Goal: Use online tool/utility: Utilize a website feature to perform a specific function

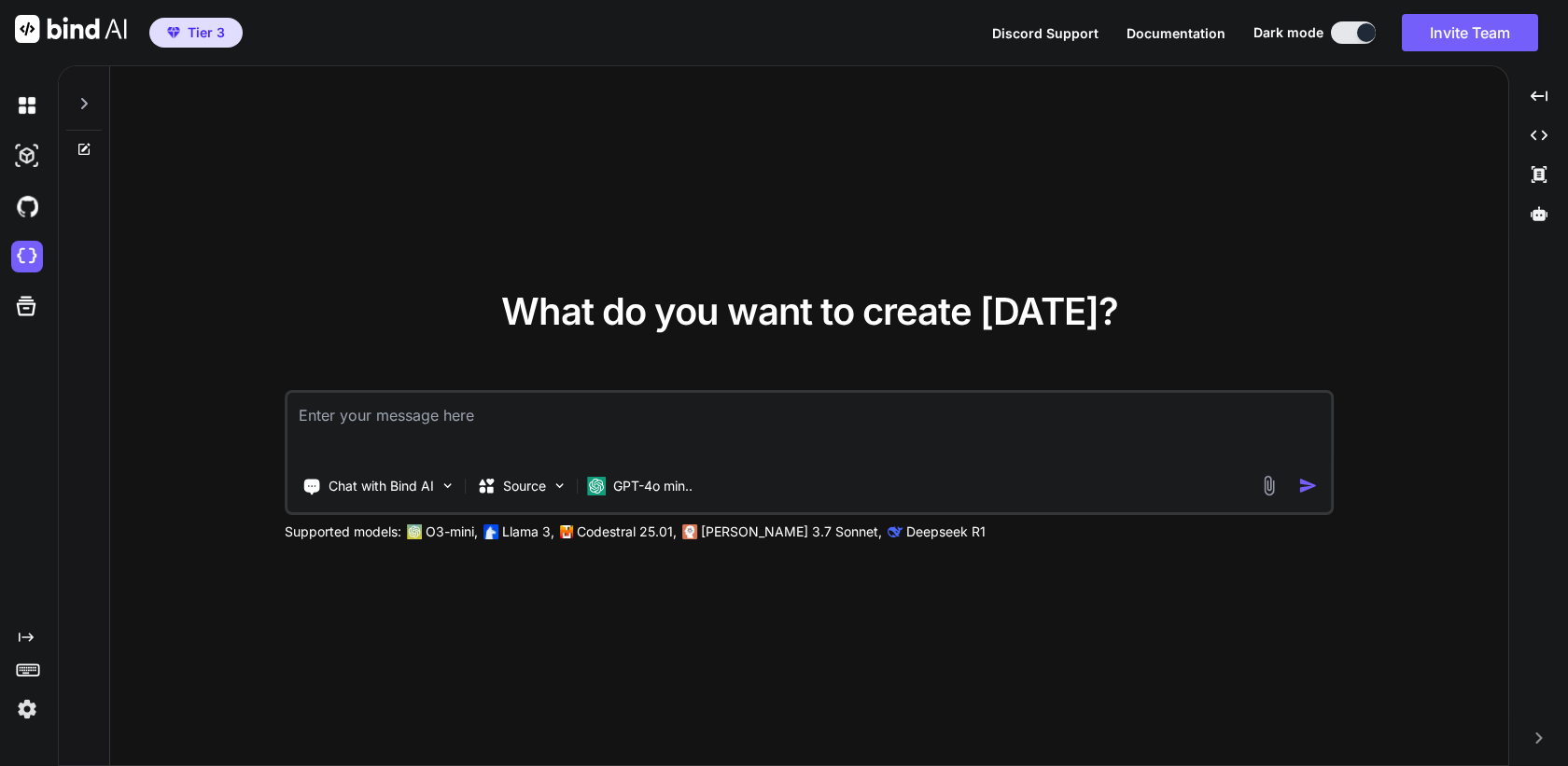
click at [30, 709] on img at bounding box center [27, 709] width 32 height 32
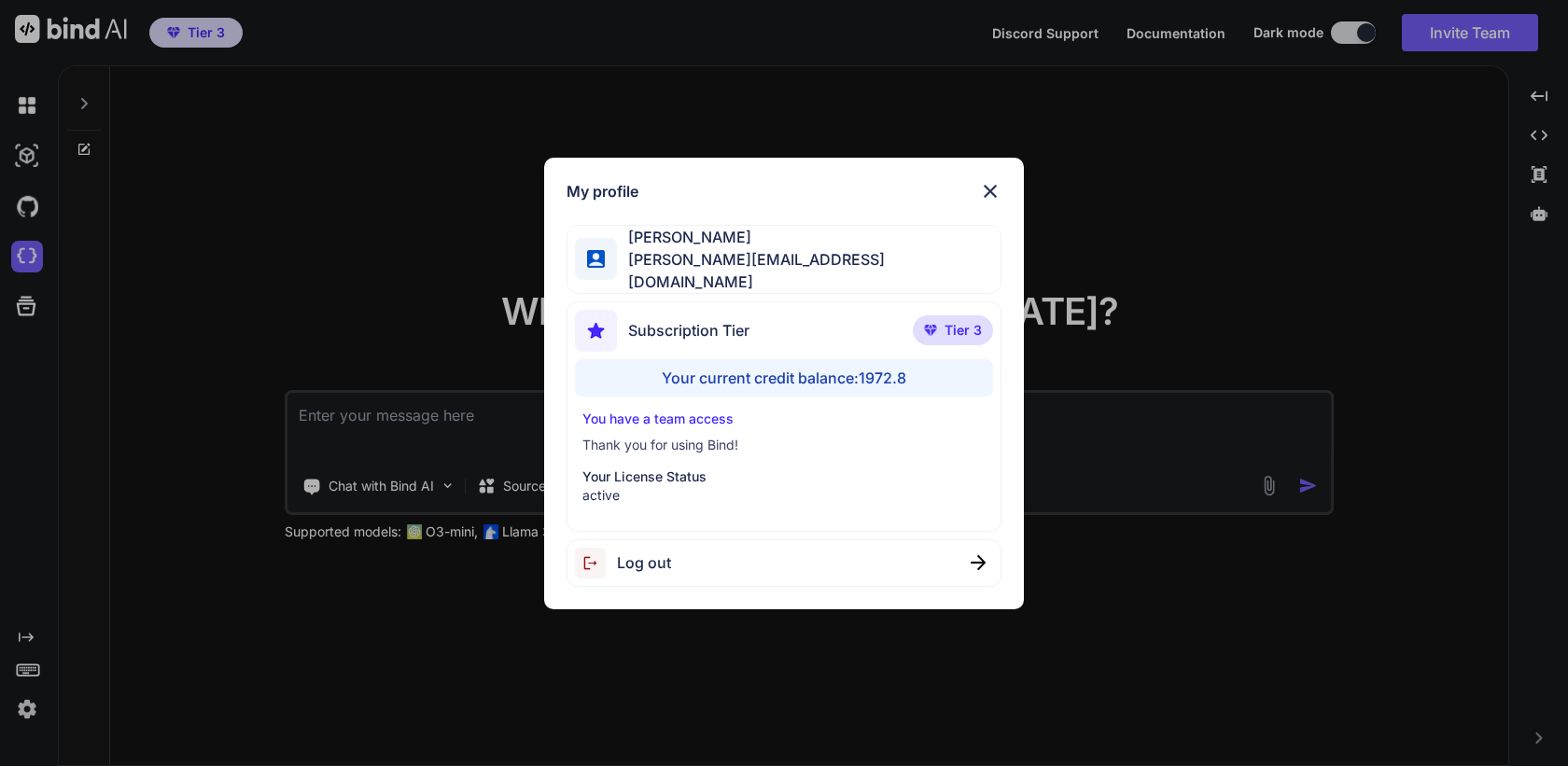
click at [634, 551] on span "Log out" at bounding box center [644, 562] width 54 height 23
type textarea "x"
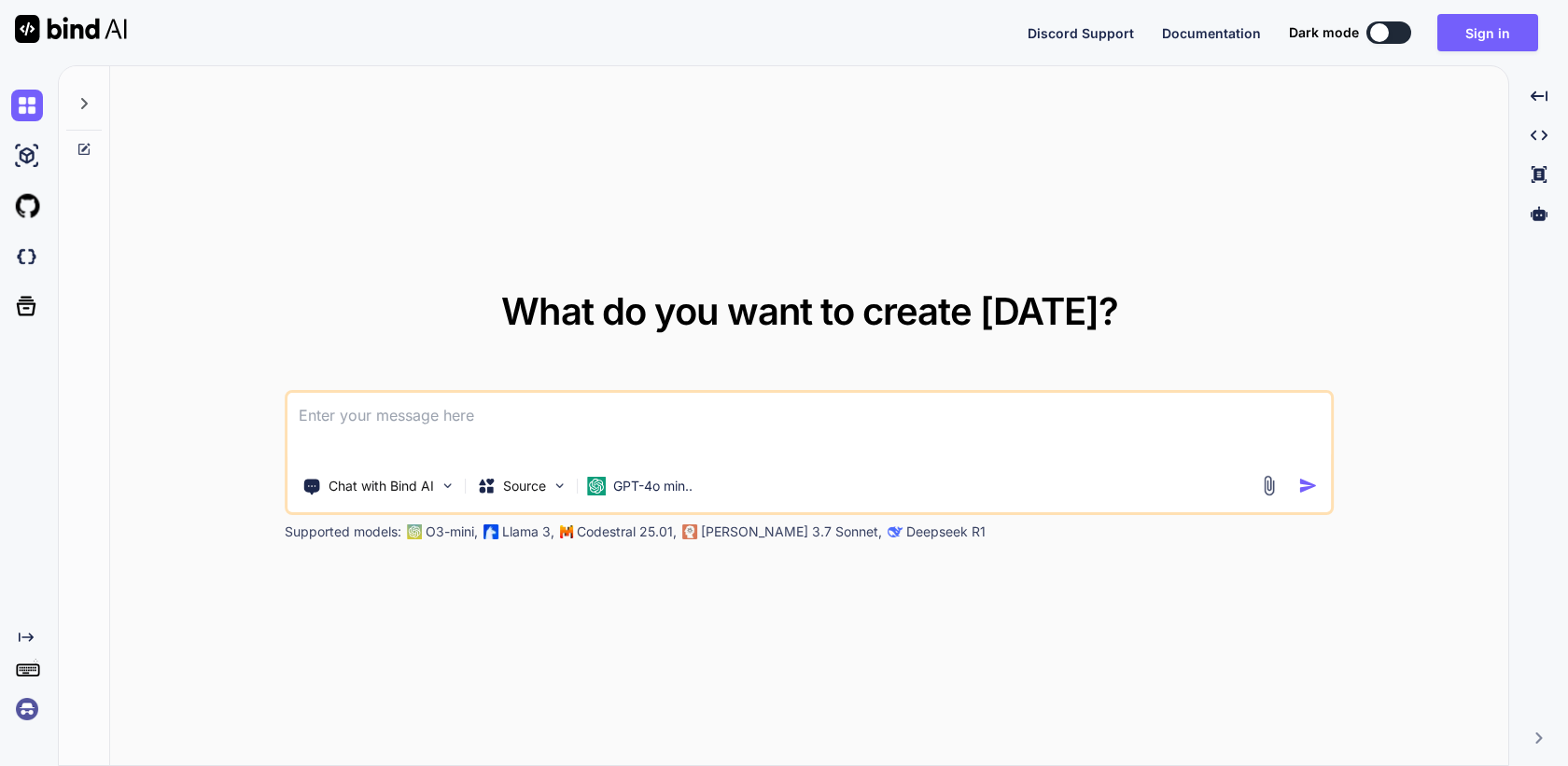
click at [29, 718] on img at bounding box center [27, 709] width 32 height 32
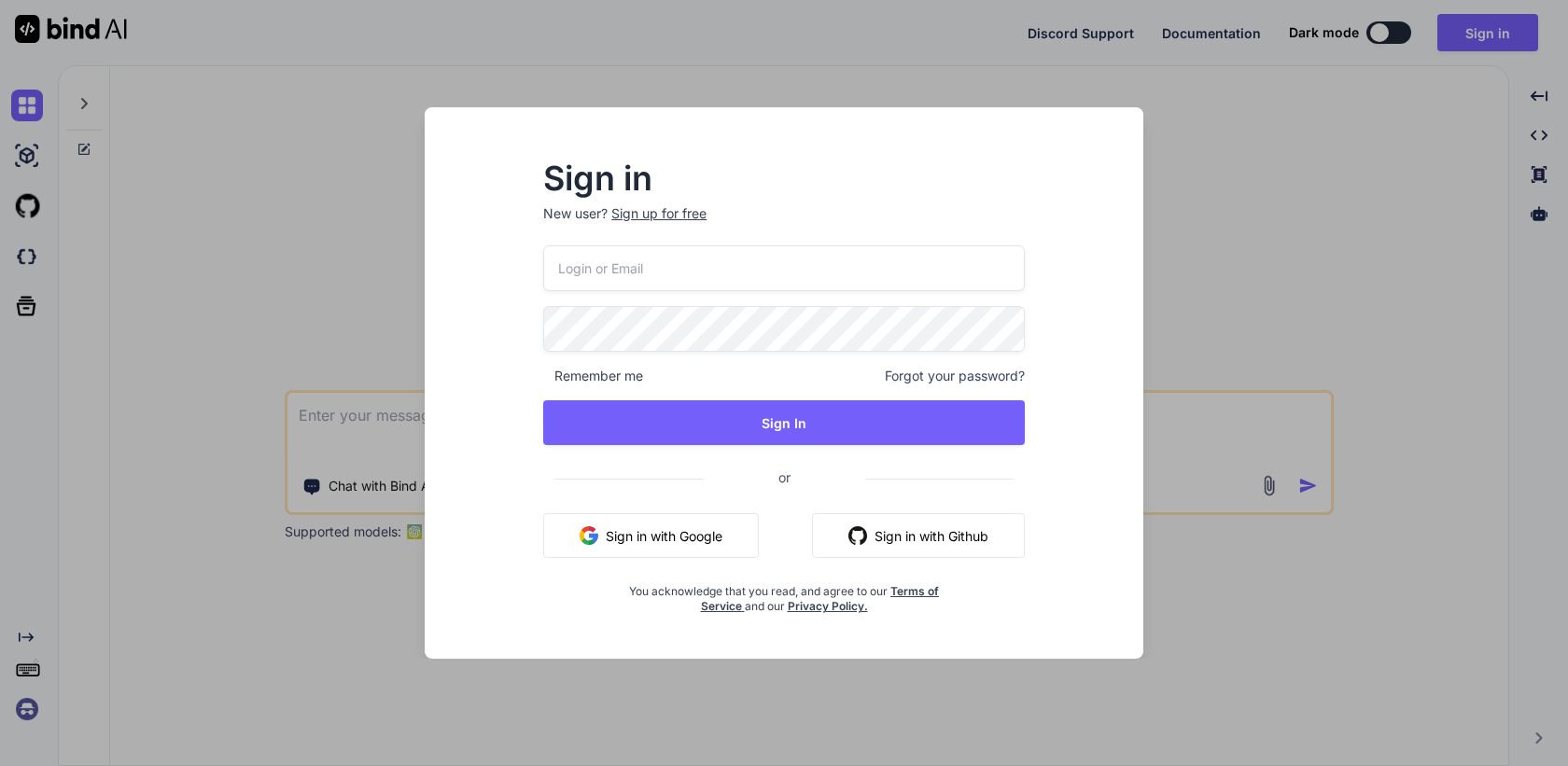
click at [618, 263] on input "email" at bounding box center [784, 268] width 482 height 46
paste input "inseiong@gmail.com""
type input "[EMAIL_ADDRESS][DOMAIN_NAME]"
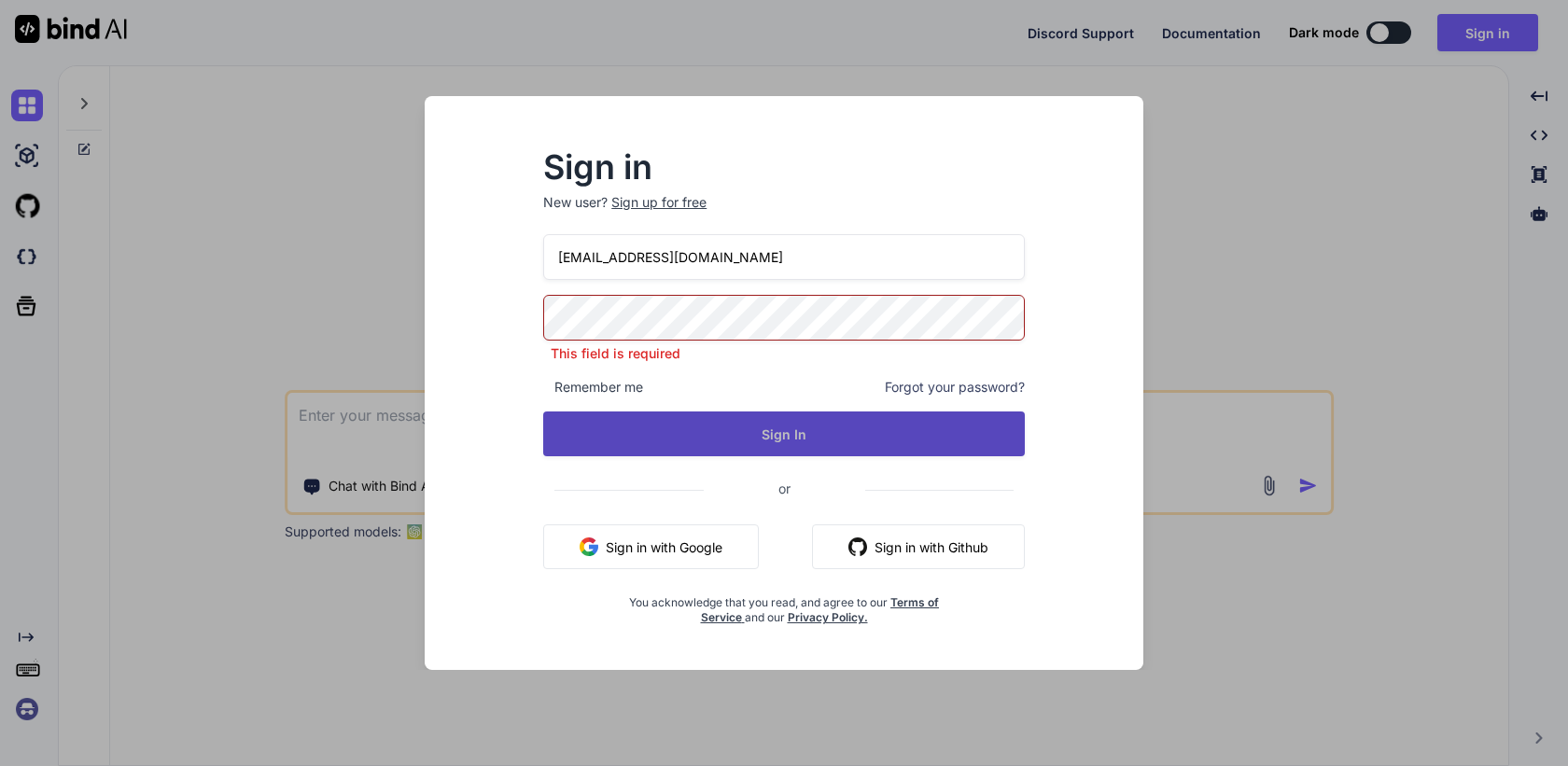
click at [795, 424] on button "Sign In" at bounding box center [784, 433] width 482 height 45
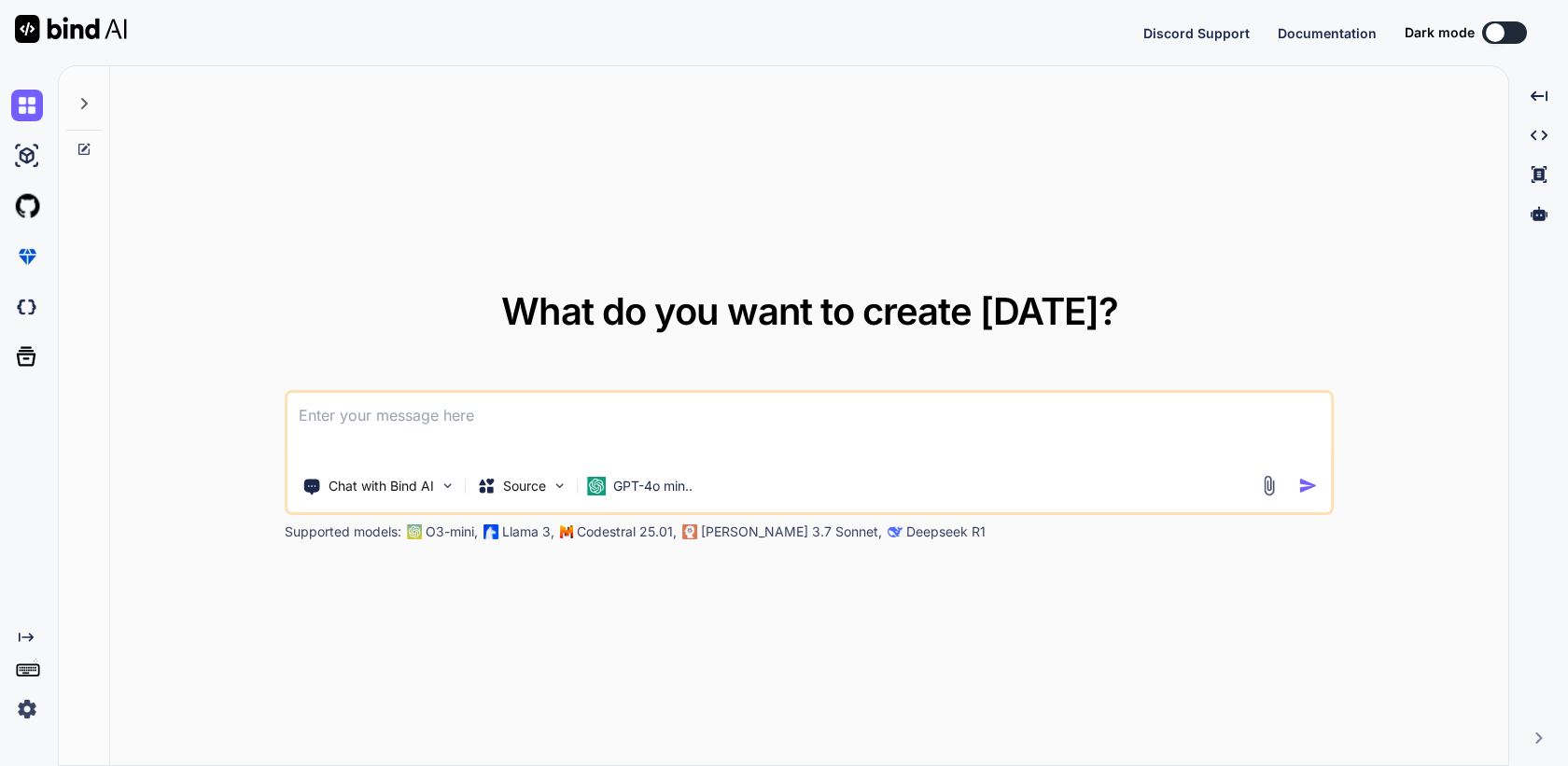
click at [27, 714] on img at bounding box center [27, 709] width 32 height 32
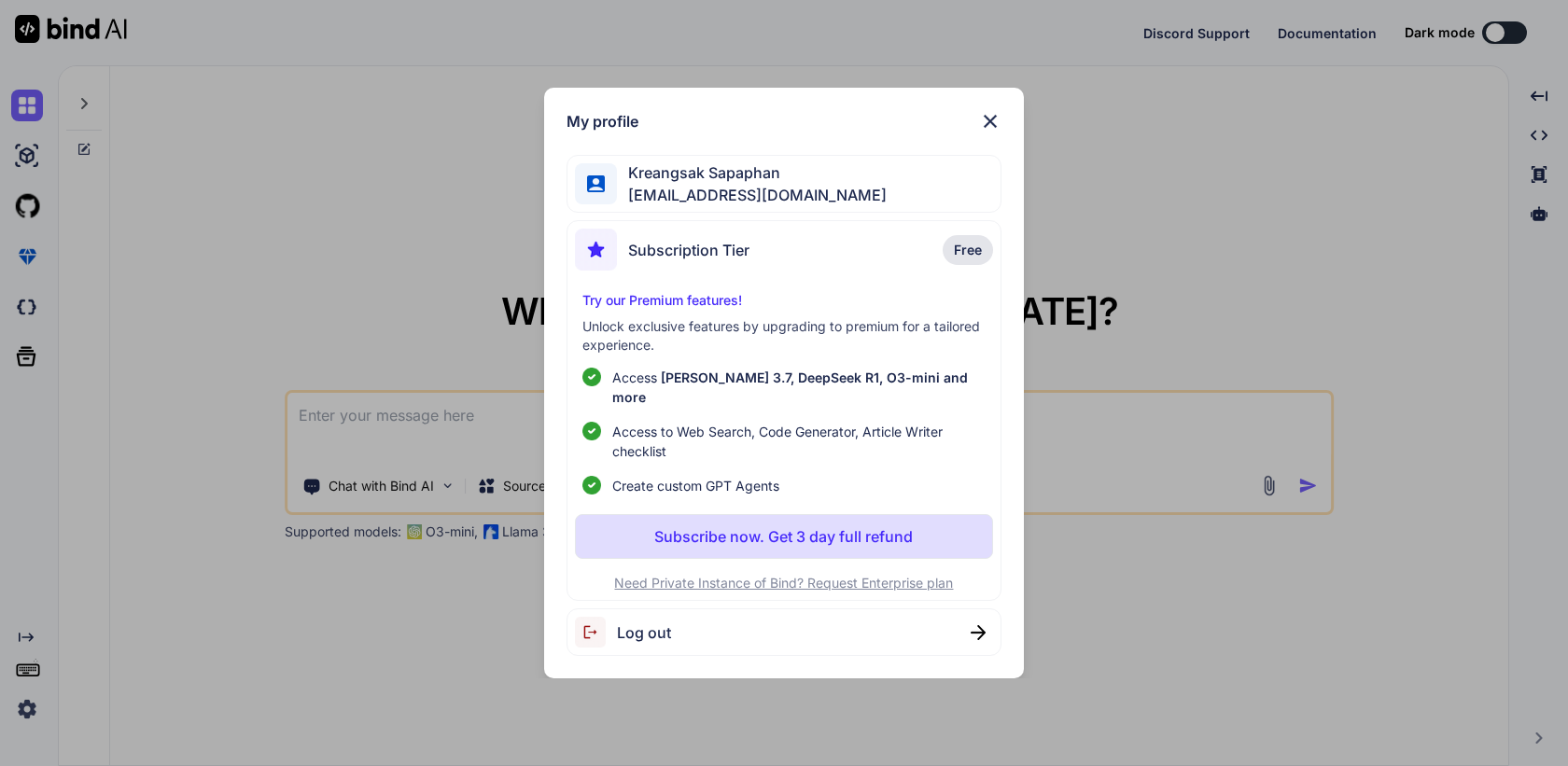
click at [212, 572] on div "My profile Kreangsak Sapaphan inseiong@gmail.com Subscription Tier Free Try our…" at bounding box center [784, 383] width 1568 height 766
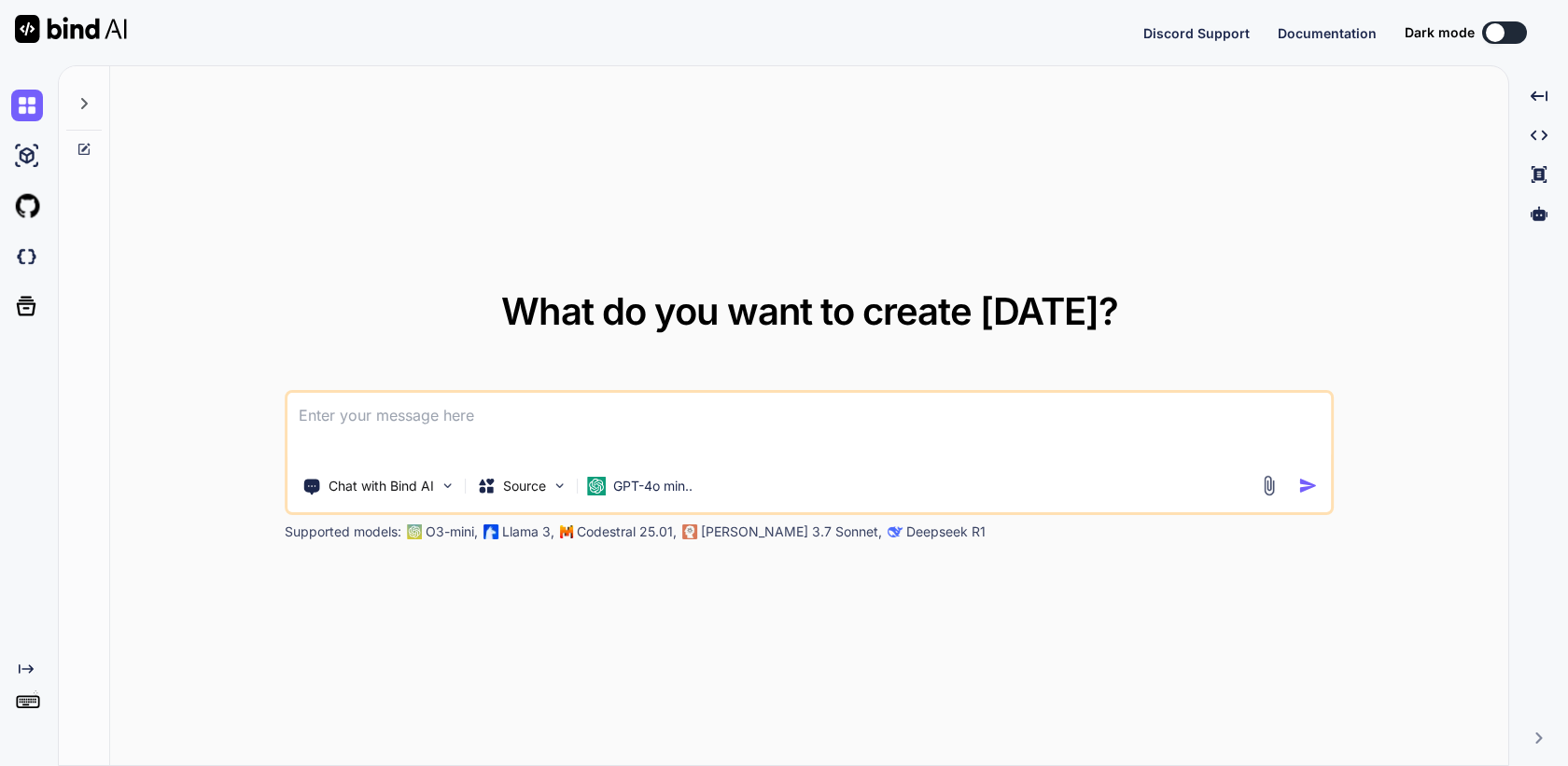
type textarea "x"
click at [25, 707] on img at bounding box center [27, 709] width 32 height 32
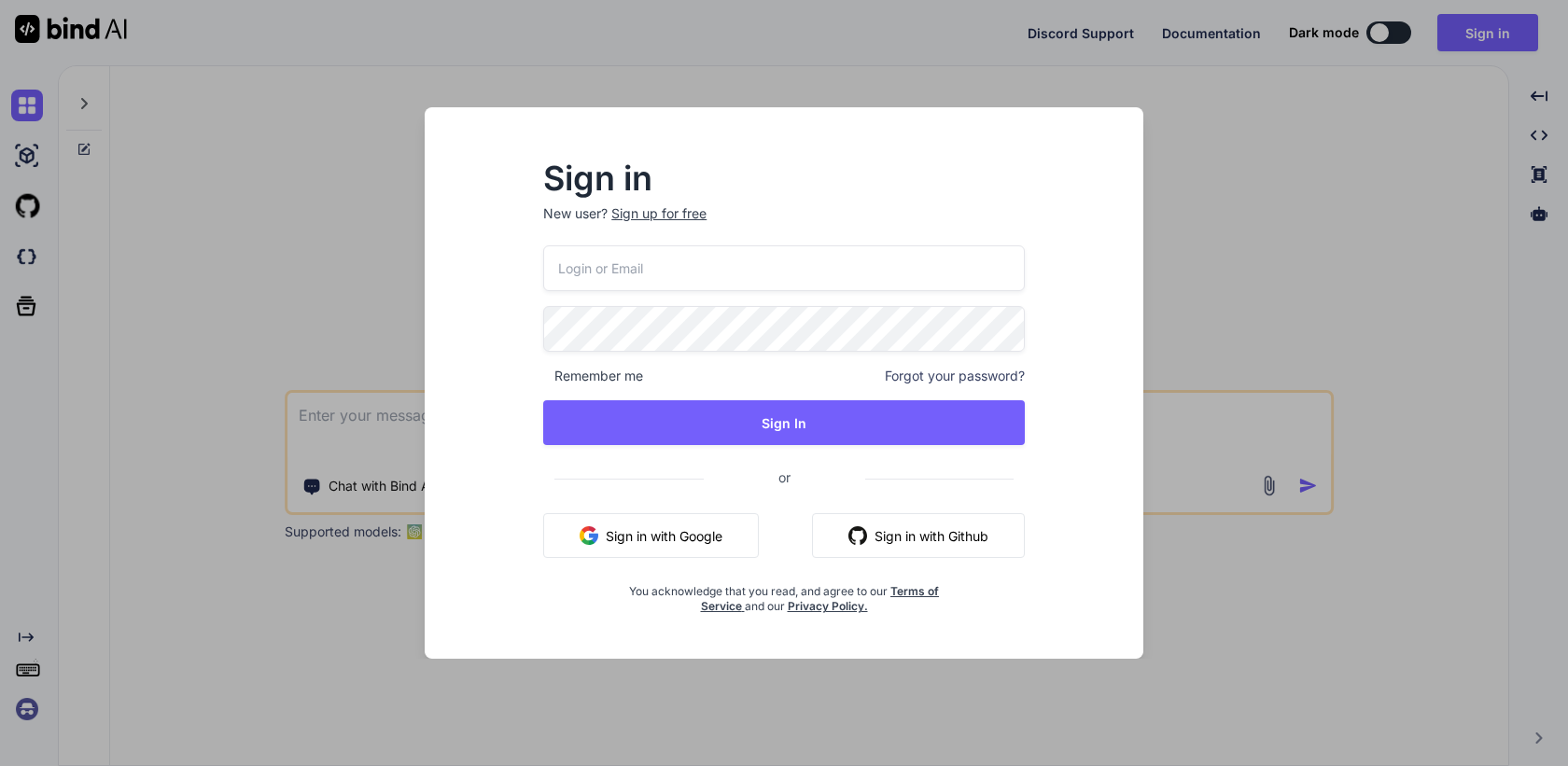
click at [769, 277] on input "email" at bounding box center [784, 268] width 482 height 46
paste input "inseiong@gmail.com"
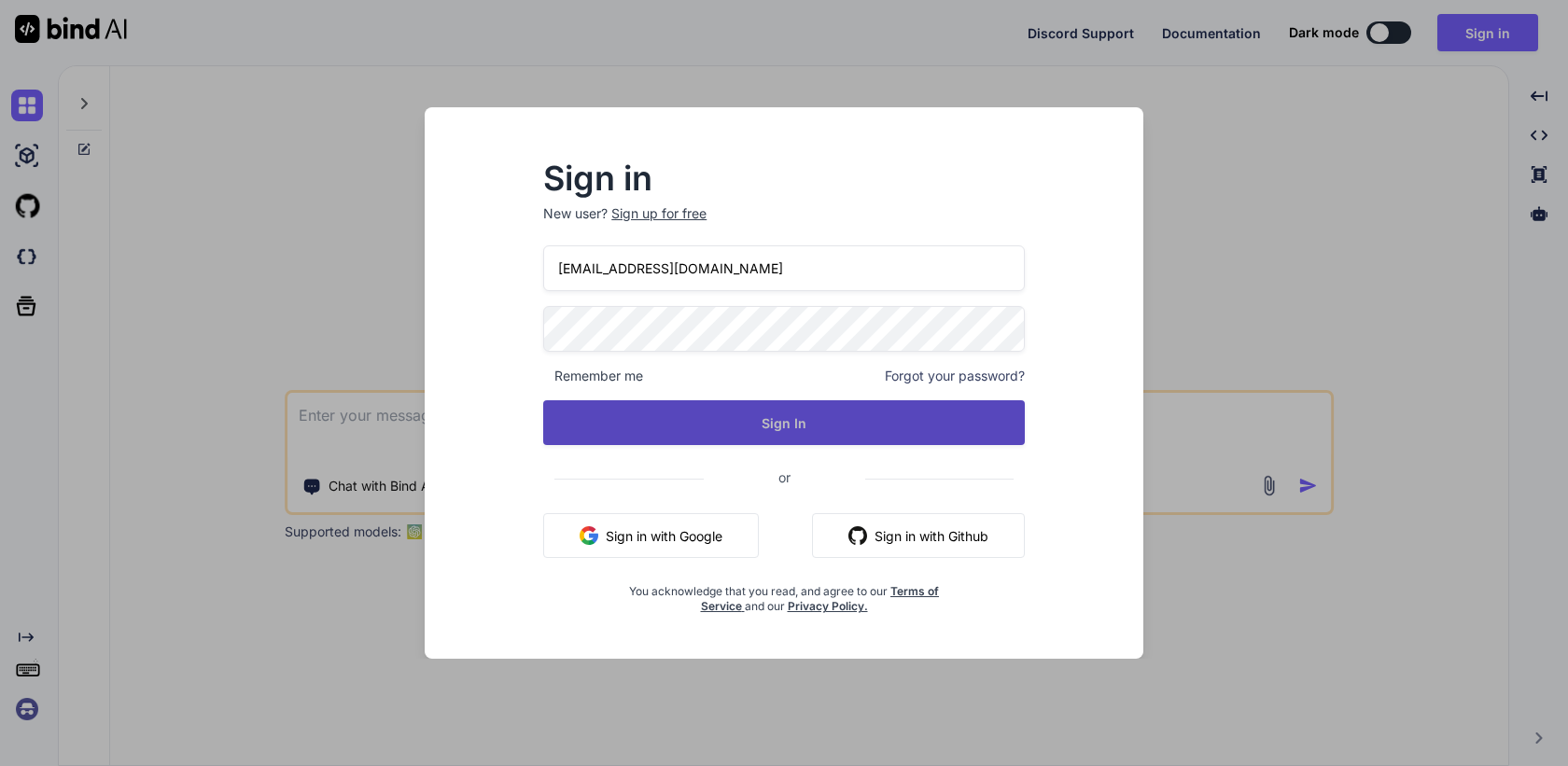
type input "inseiong@gmail.com"
click at [799, 411] on button "Sign In" at bounding box center [784, 422] width 482 height 45
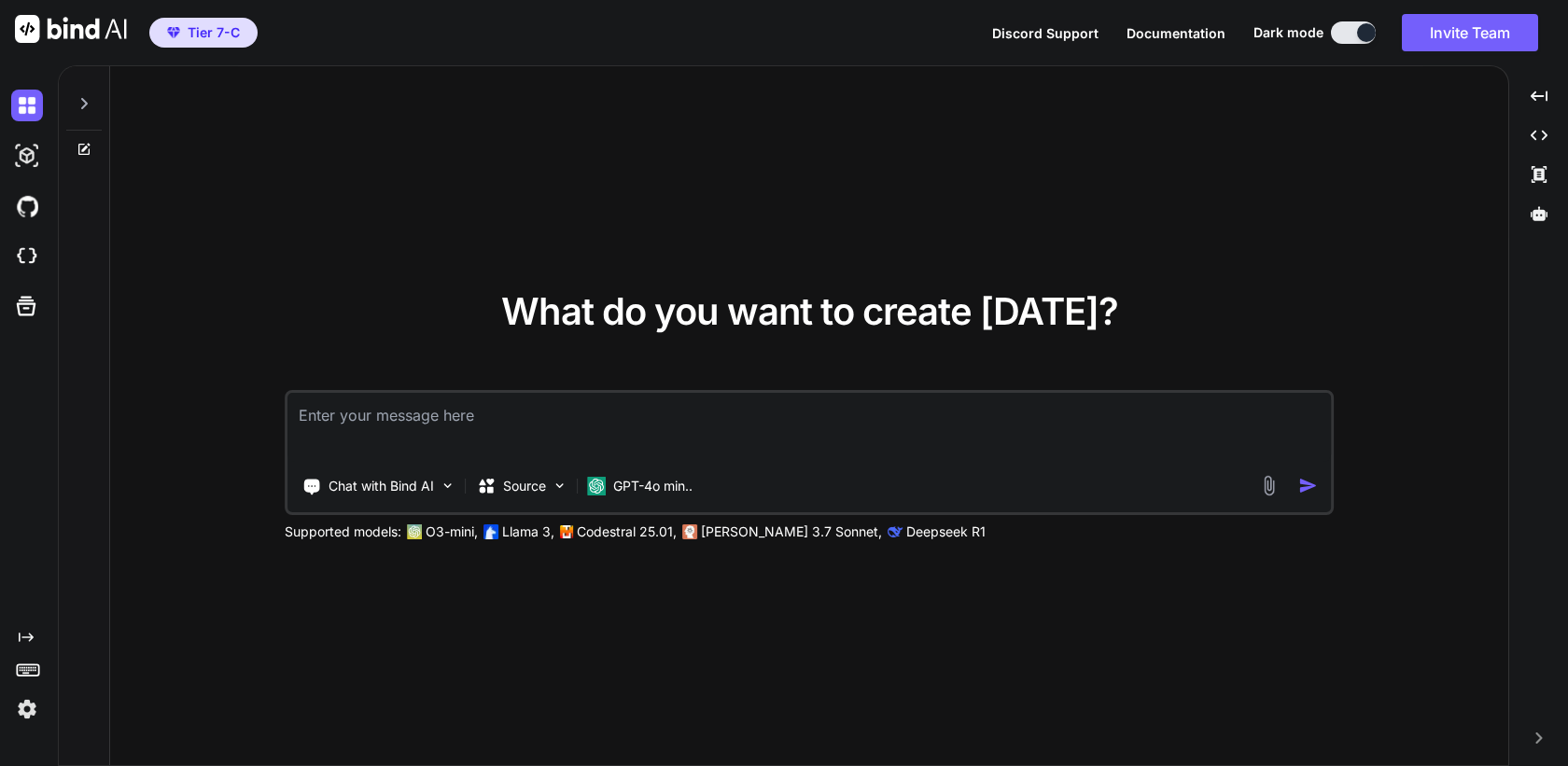
click at [31, 715] on img at bounding box center [27, 709] width 32 height 32
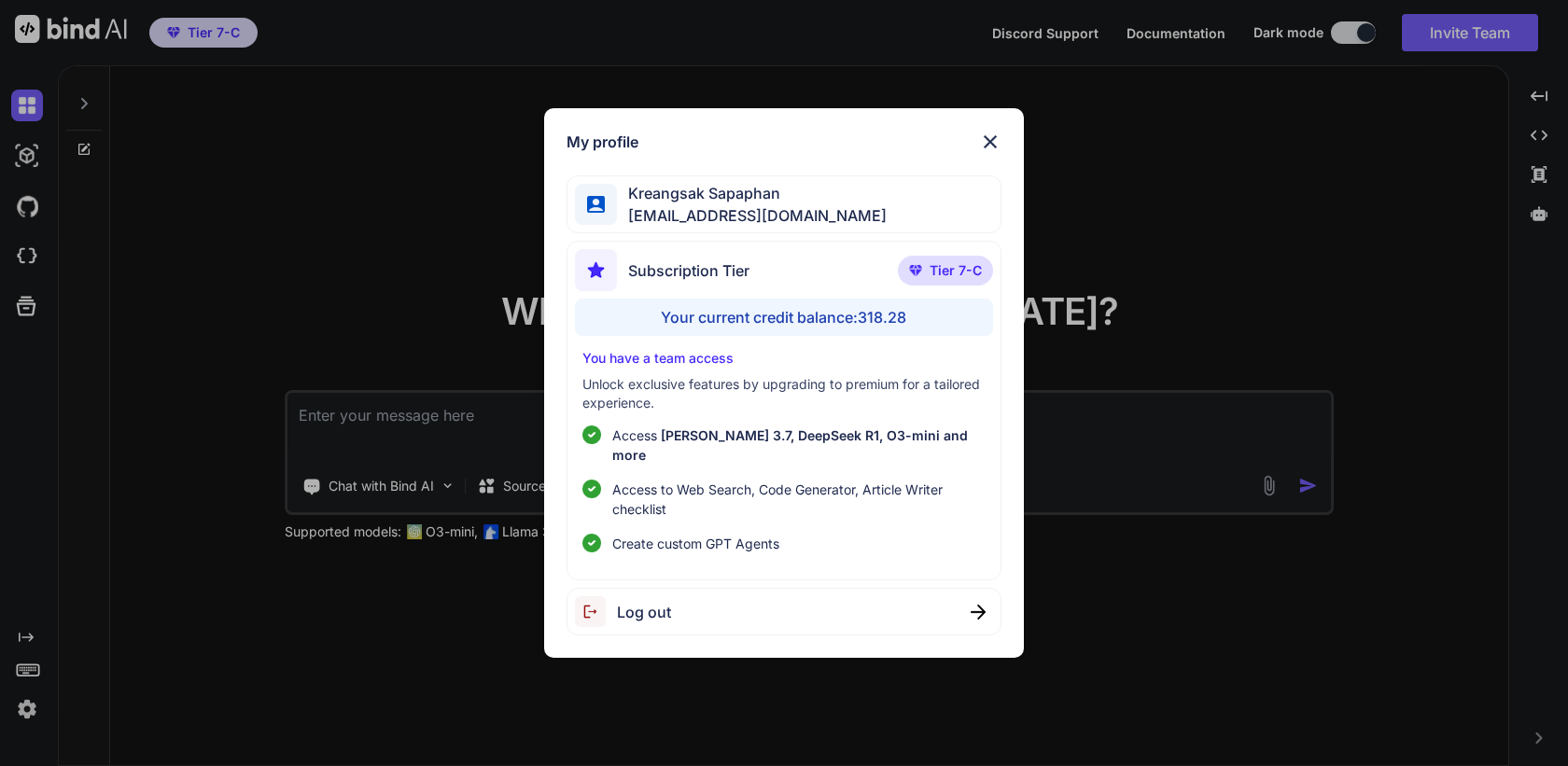
click at [1237, 571] on div "My profile Kreangsak Sapaphan inseiong@gmail.com Subscription Tier Tier 7-C You…" at bounding box center [784, 383] width 1568 height 766
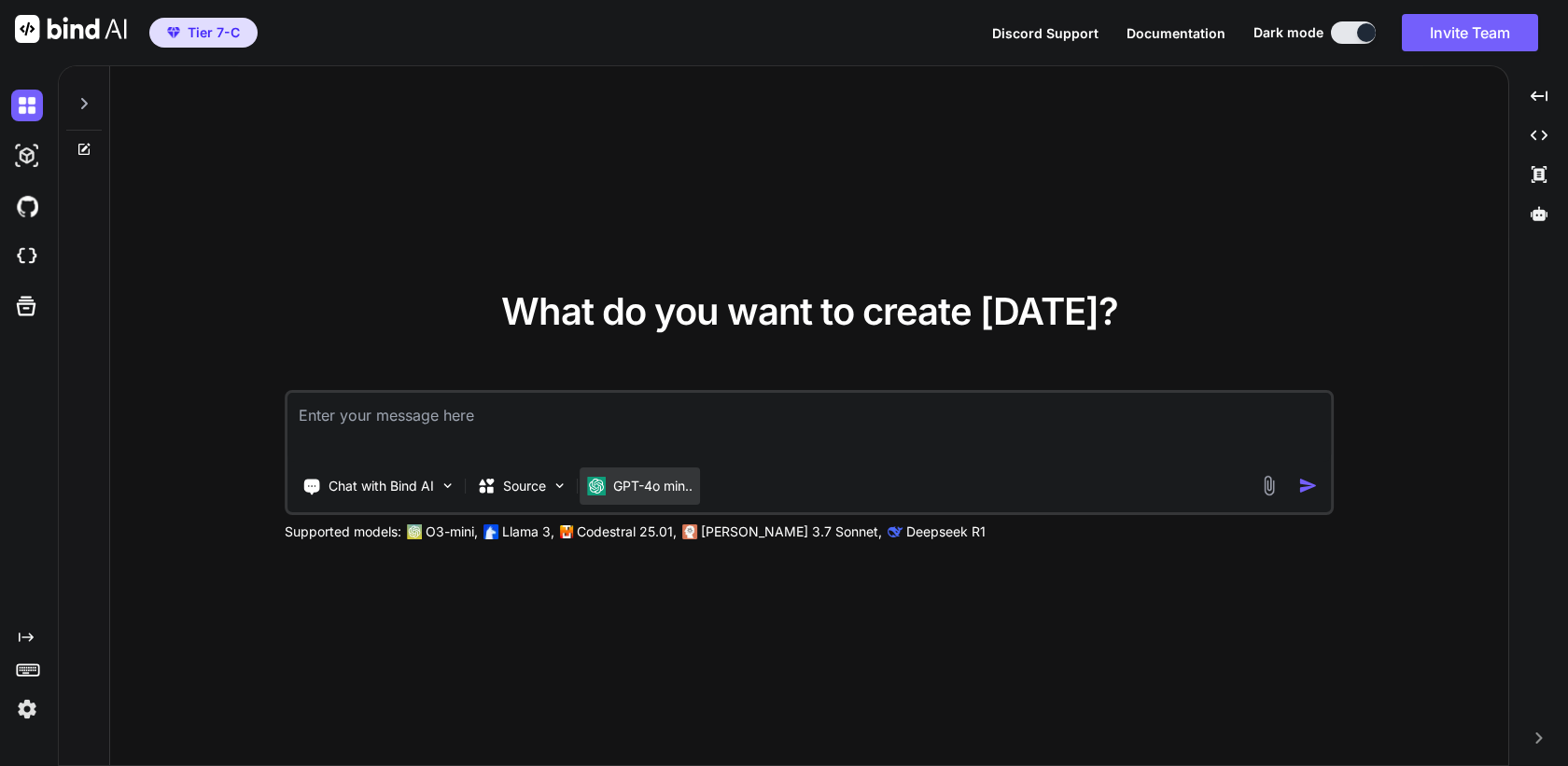
click at [638, 487] on p "GPT-4o min.." at bounding box center [653, 486] width 79 height 19
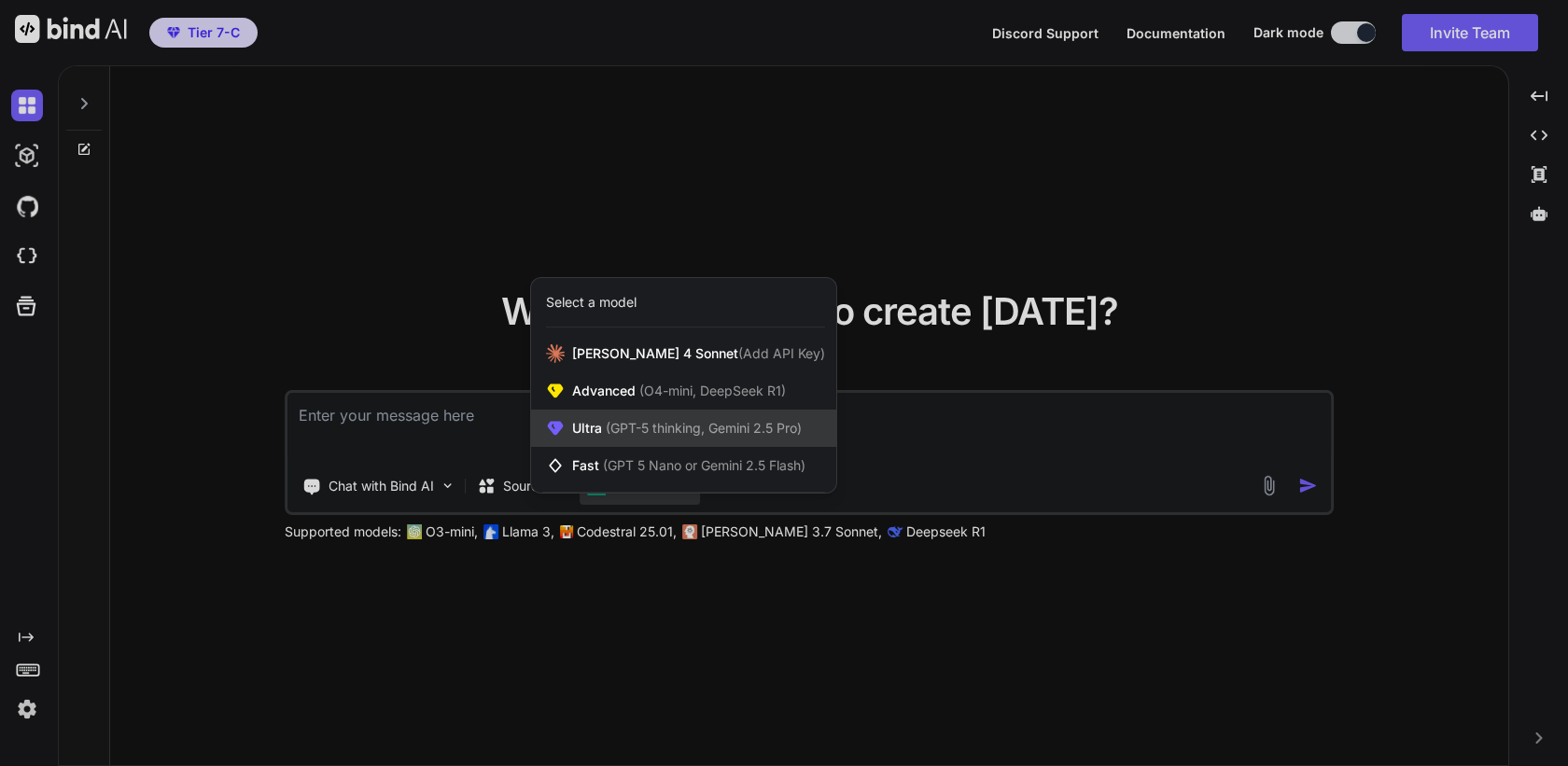
click at [718, 424] on span "(GPT-5 thinking, Gemini 2.5 Pro)" at bounding box center [702, 428] width 200 height 16
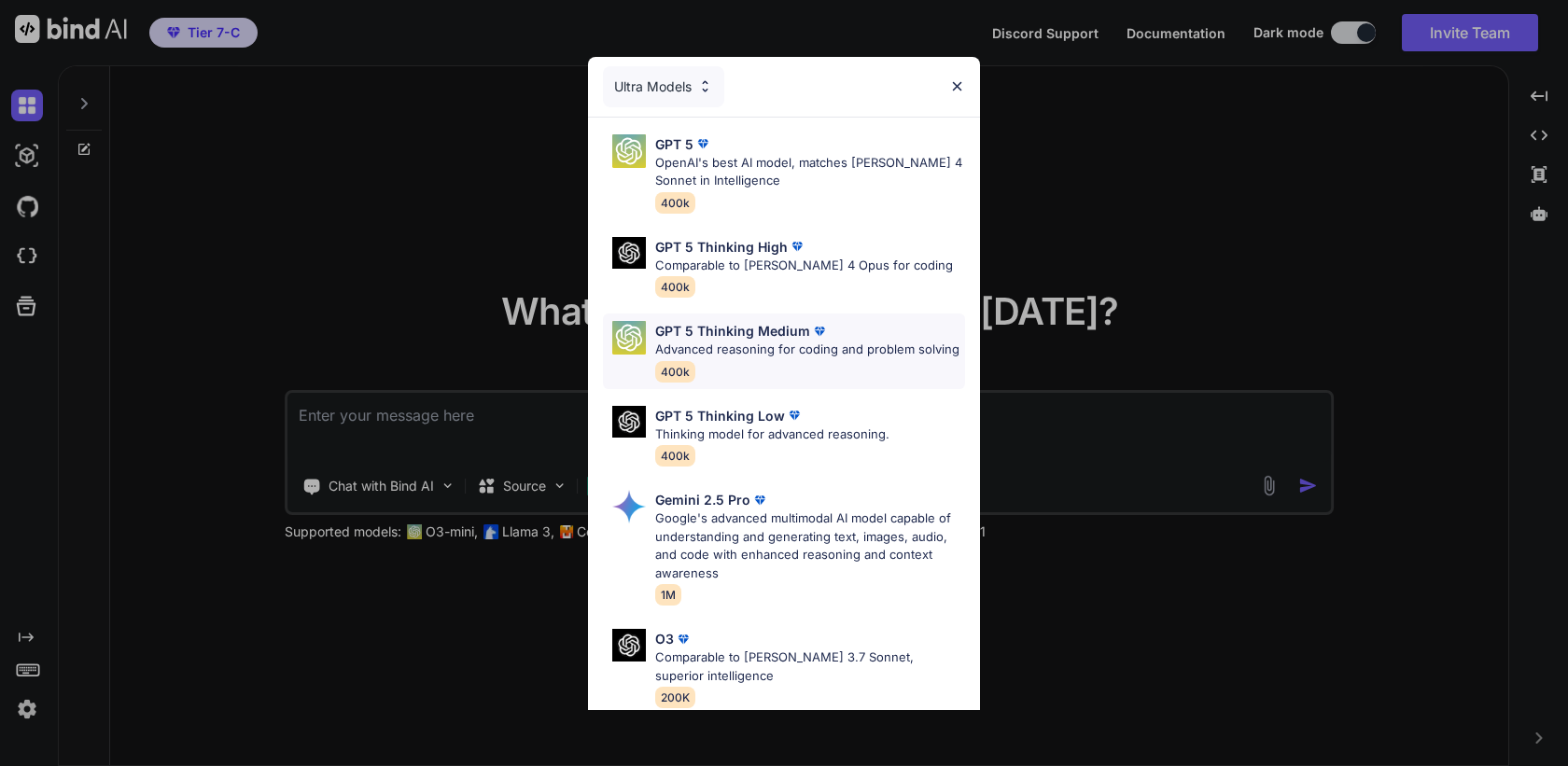
click at [774, 344] on p "Advanced reasoning for coding and problem solving" at bounding box center [807, 350] width 304 height 19
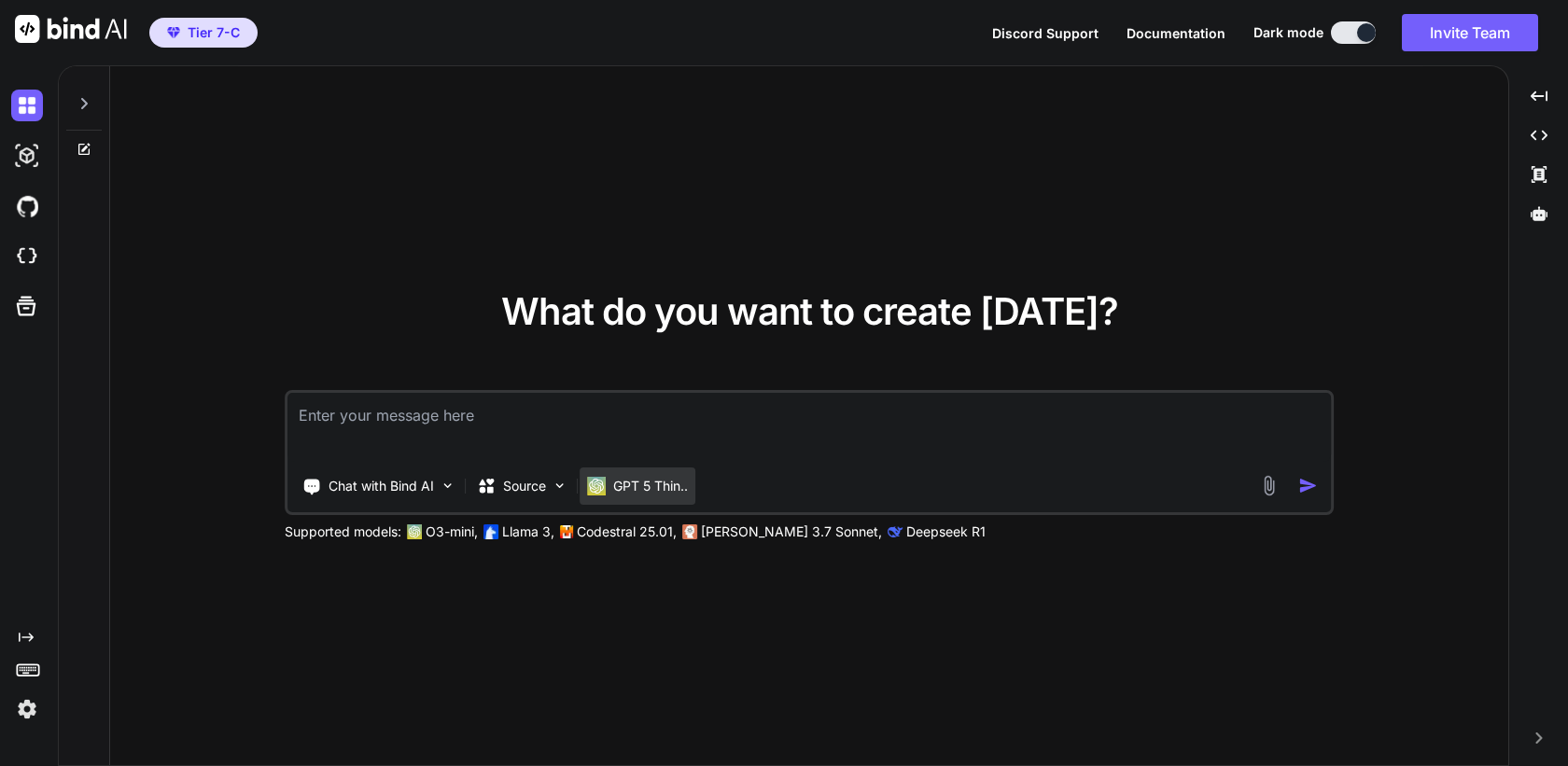
click at [652, 468] on div "GPT 5 Thin.." at bounding box center [637, 487] width 115 height 38
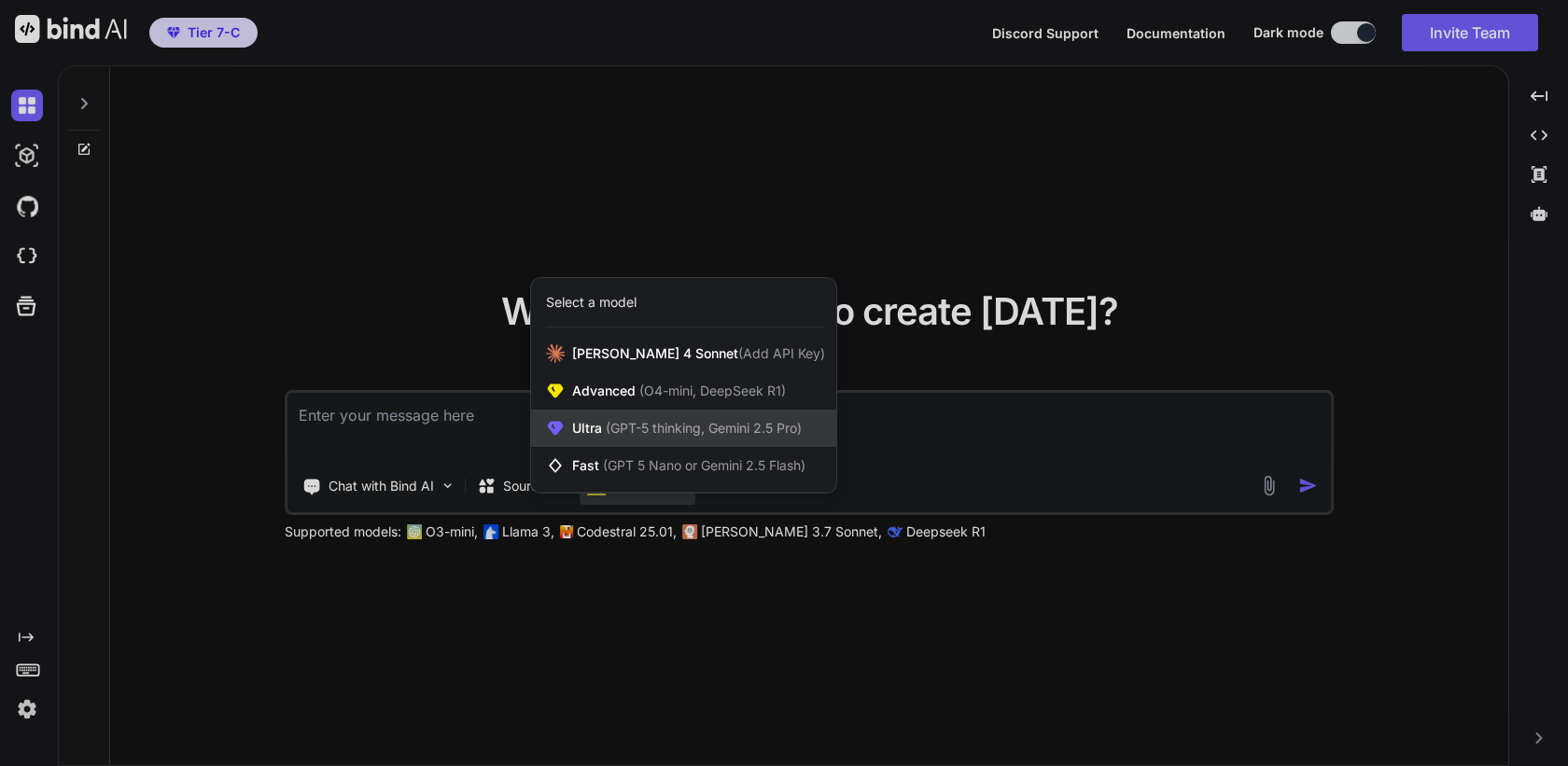
click at [699, 422] on span "(GPT-5 thinking, Gemini 2.5 Pro)" at bounding box center [702, 428] width 200 height 16
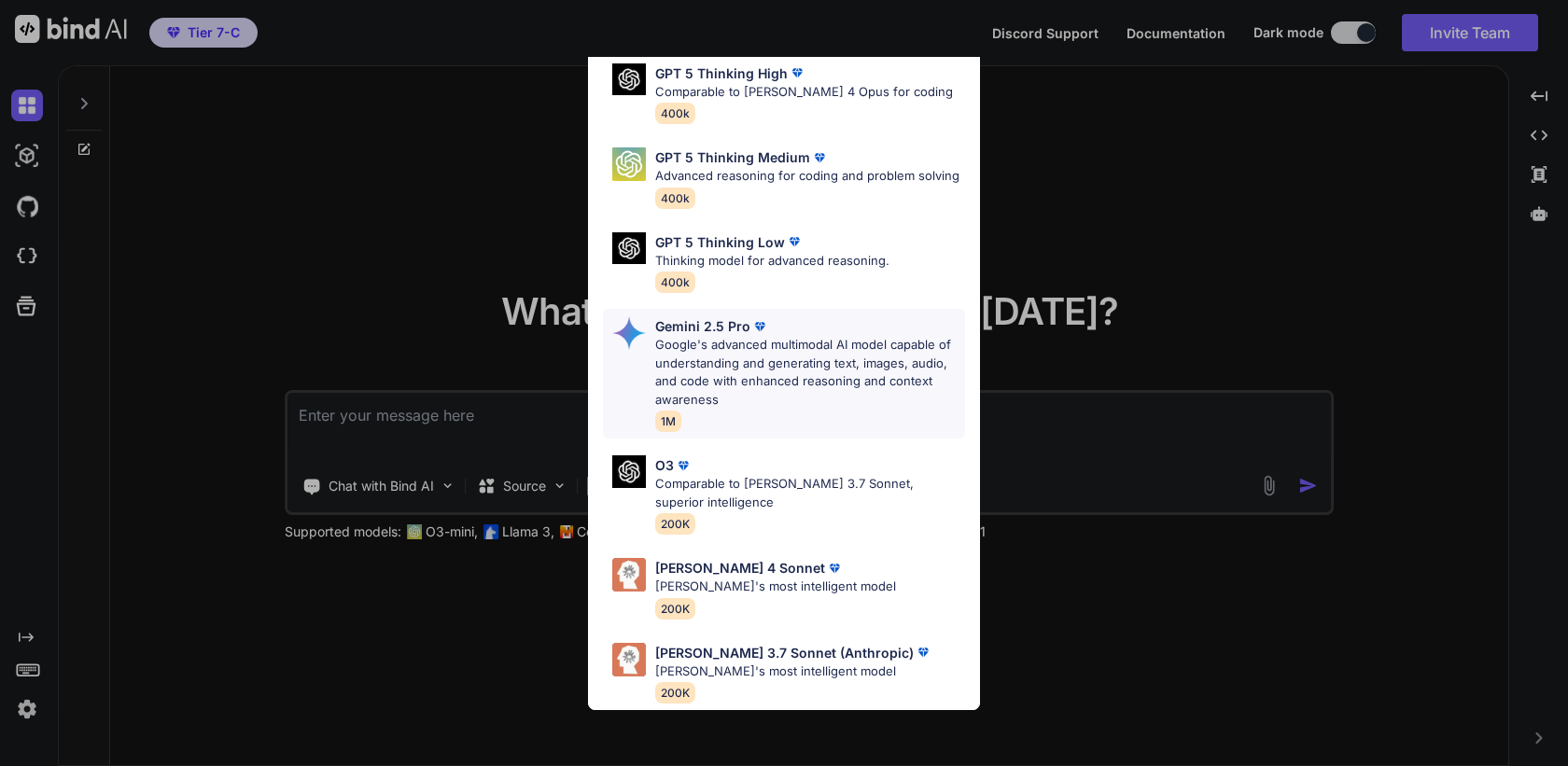
scroll to position [64, 0]
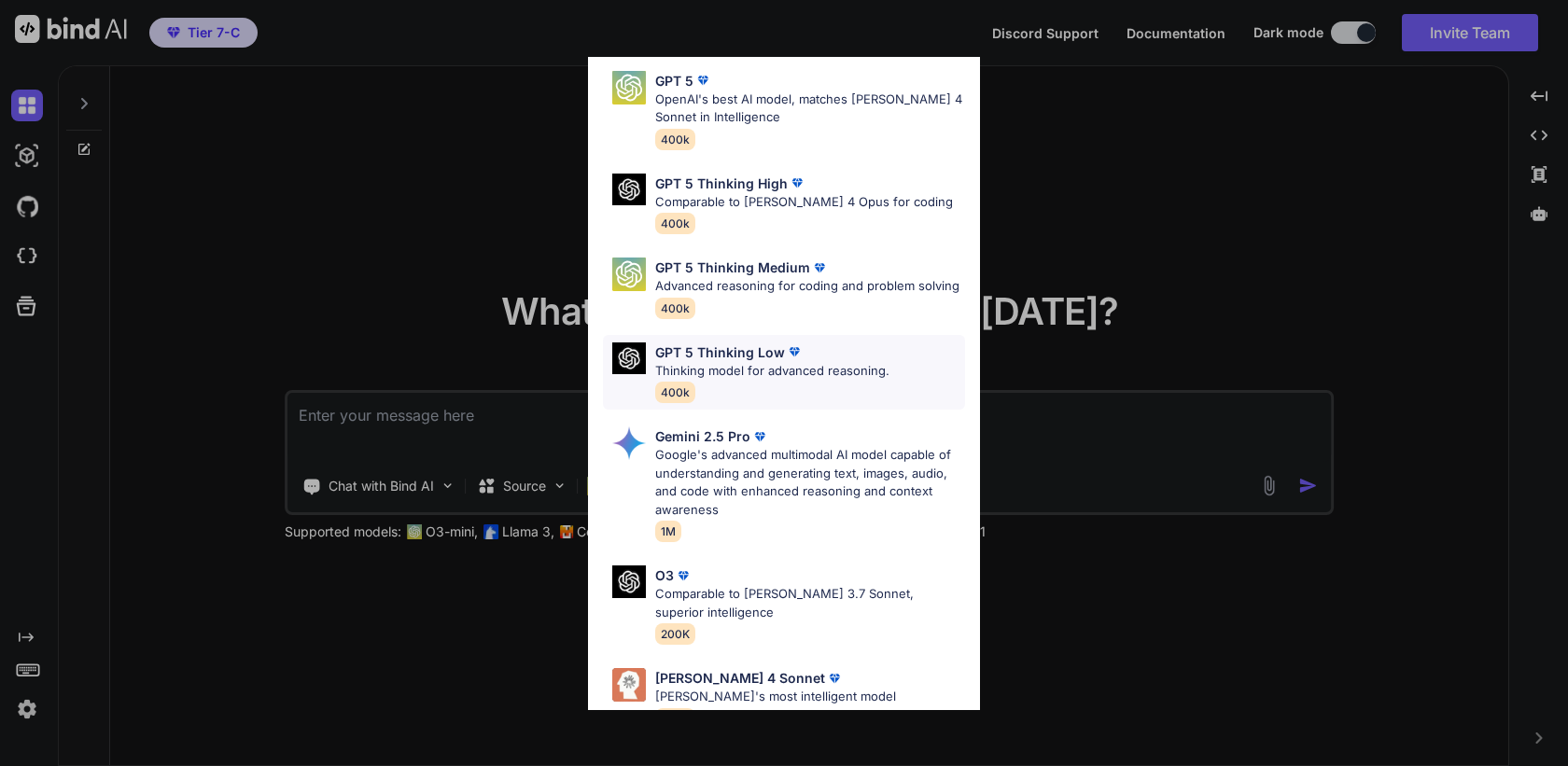
click at [720, 379] on p "Thinking model for advanced reasoning." at bounding box center [772, 371] width 235 height 19
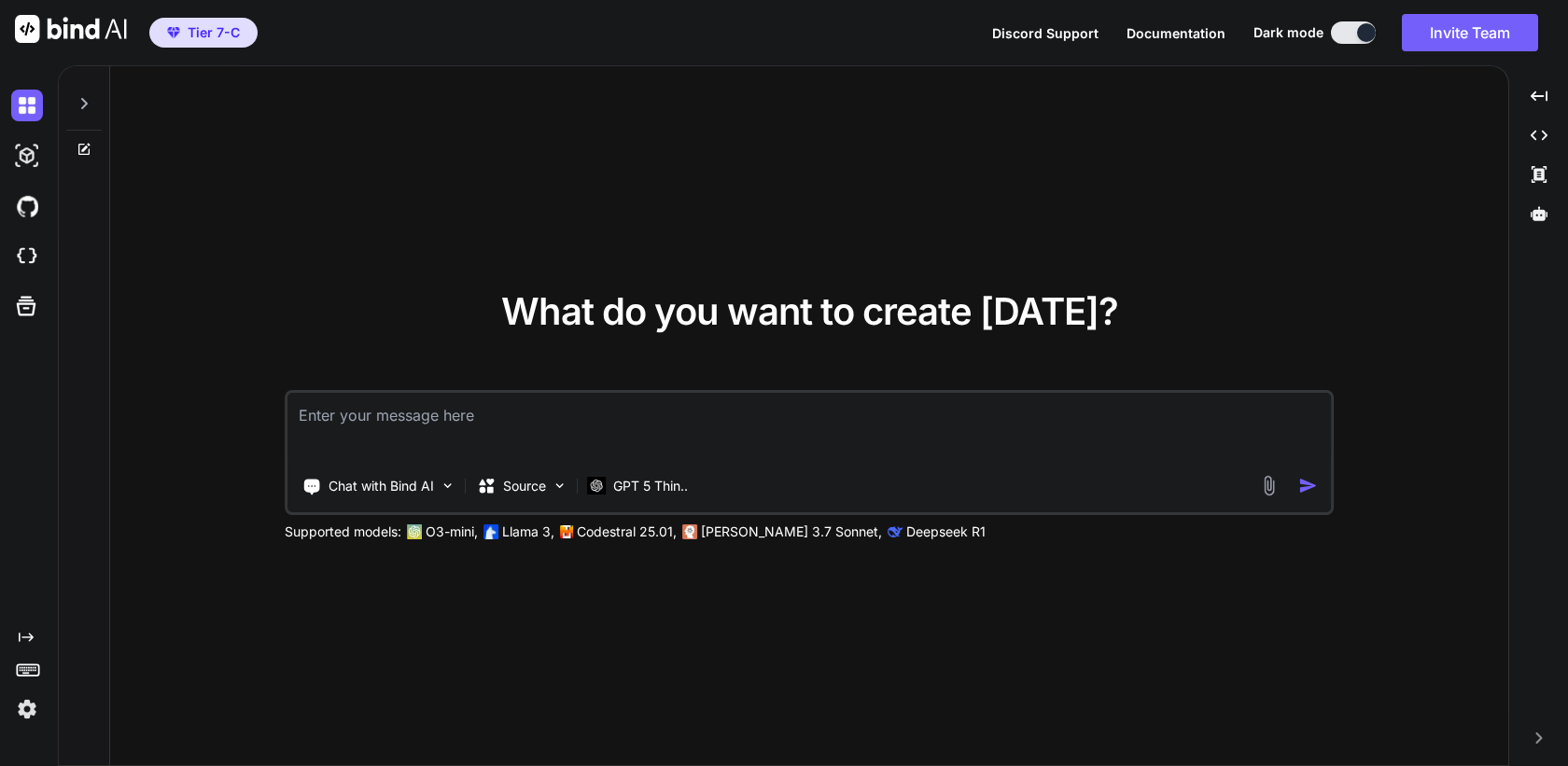
click at [633, 412] on textarea at bounding box center [809, 427] width 1043 height 70
type textarea "hello"
click at [1309, 482] on img "button" at bounding box center [1308, 486] width 20 height 20
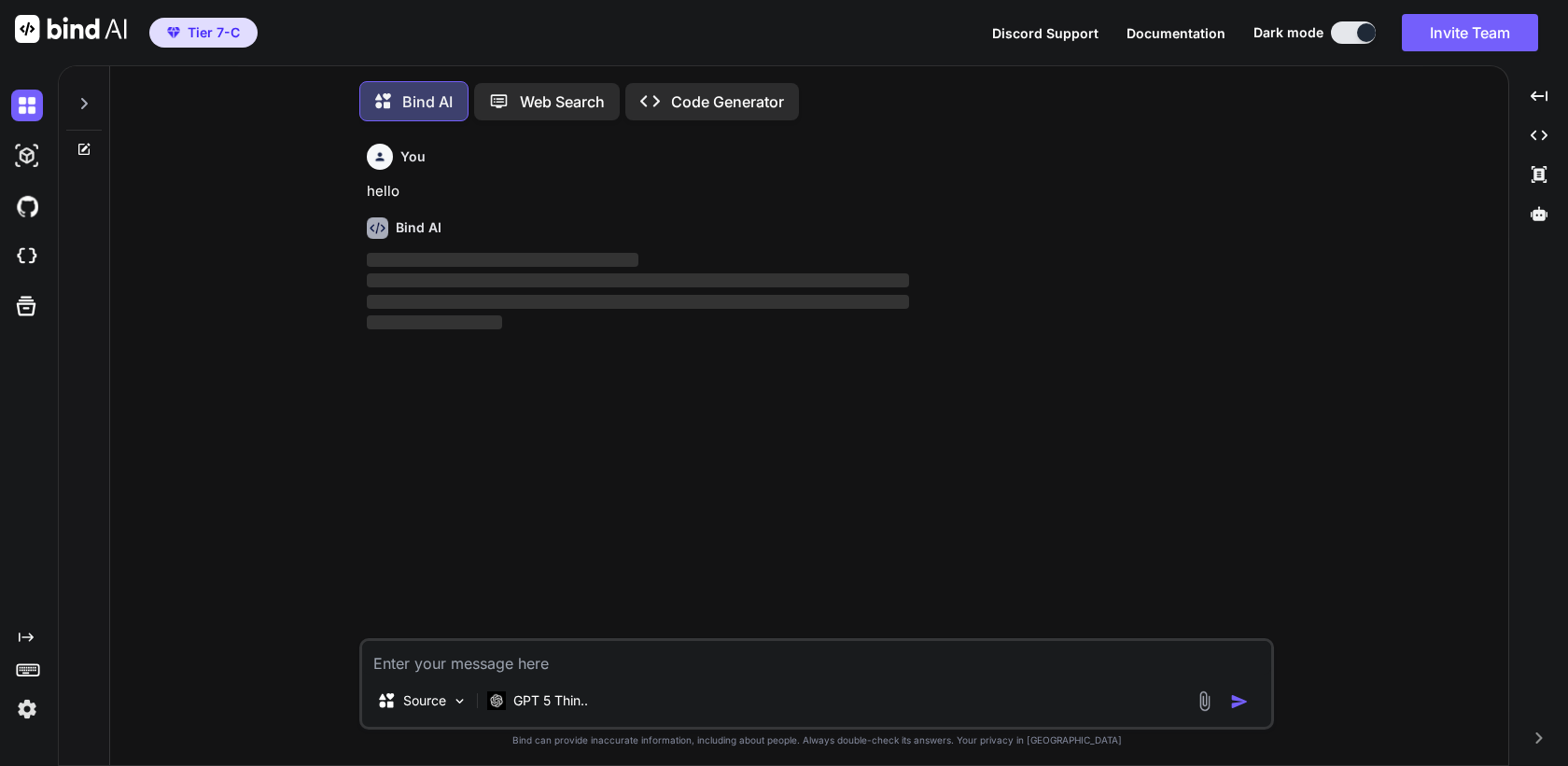
scroll to position [9, 0]
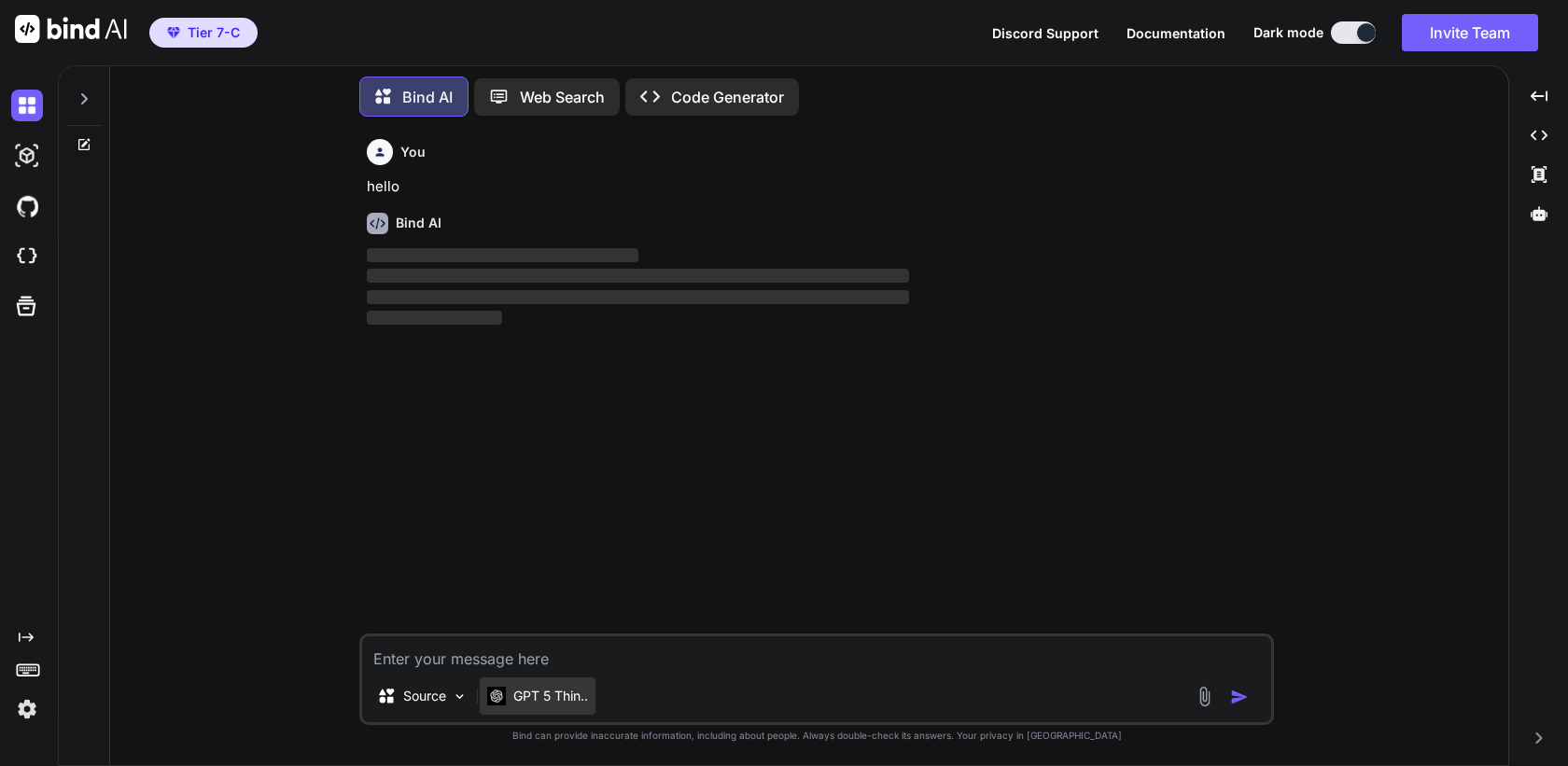
click at [534, 697] on p "GPT 5 Thin.." at bounding box center [550, 695] width 75 height 19
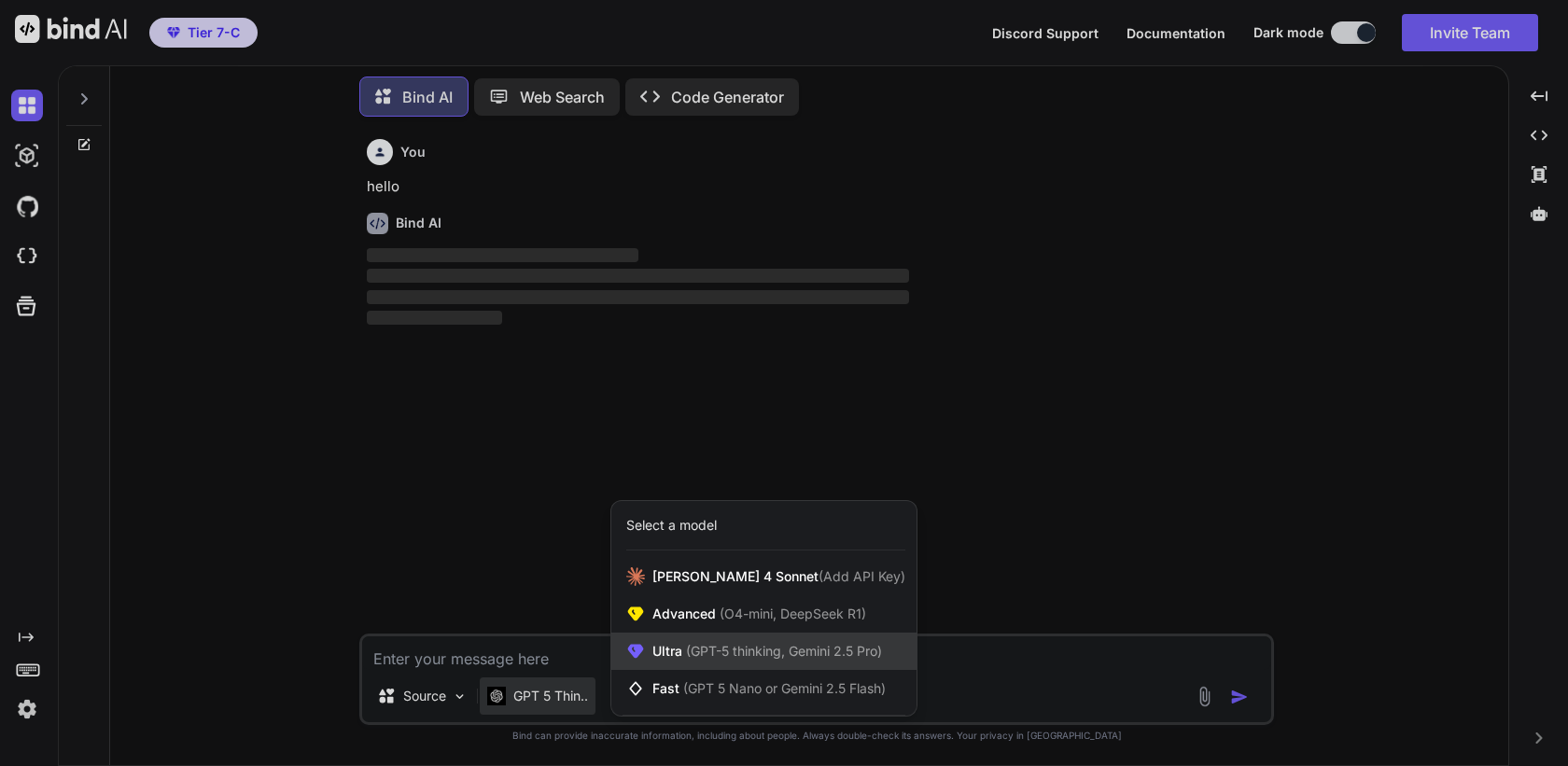
click at [673, 654] on span "Ultra (GPT-5 thinking, Gemini 2.5 Pro)" at bounding box center [766, 651] width 230 height 19
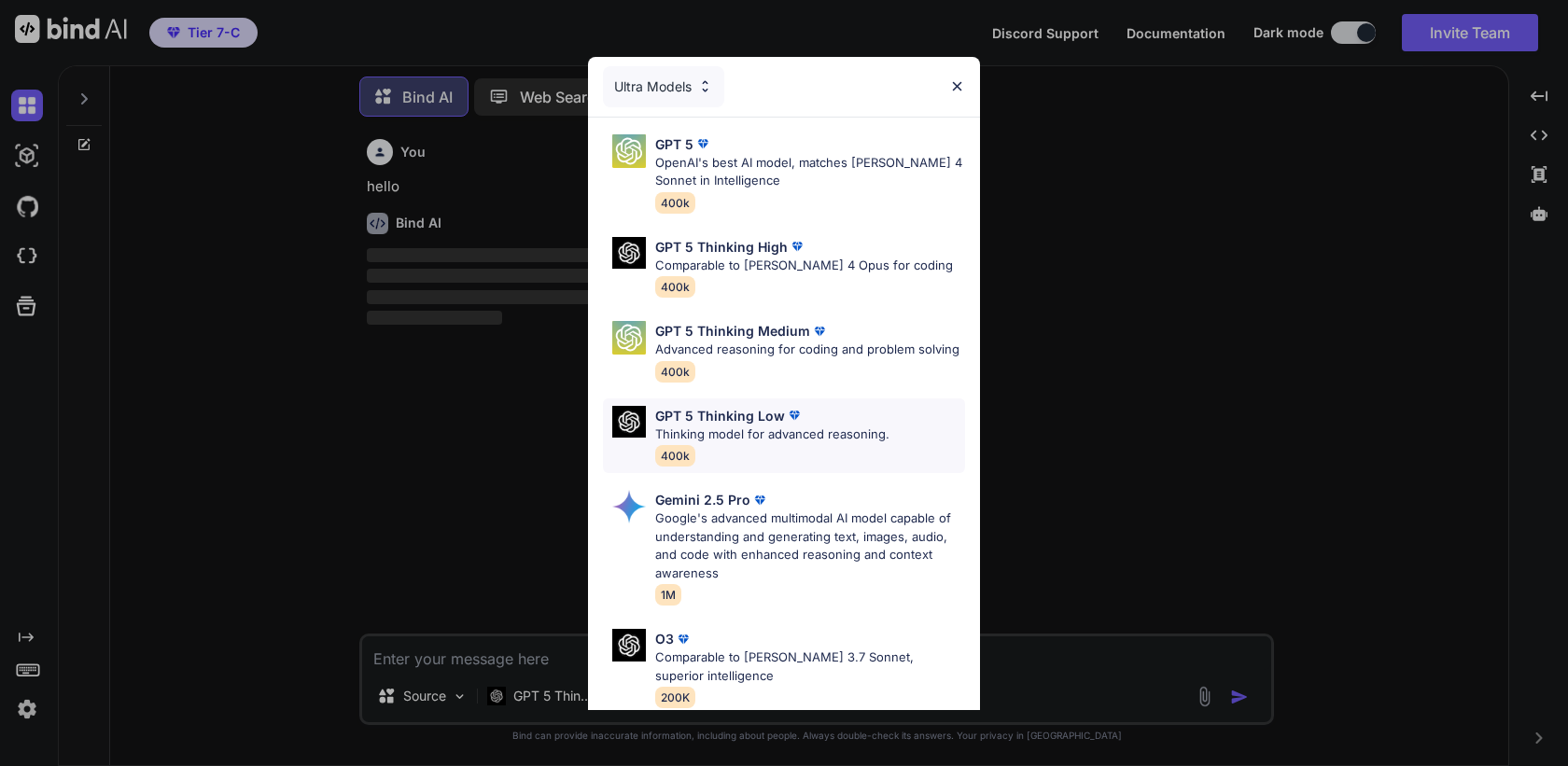
scroll to position [174, 0]
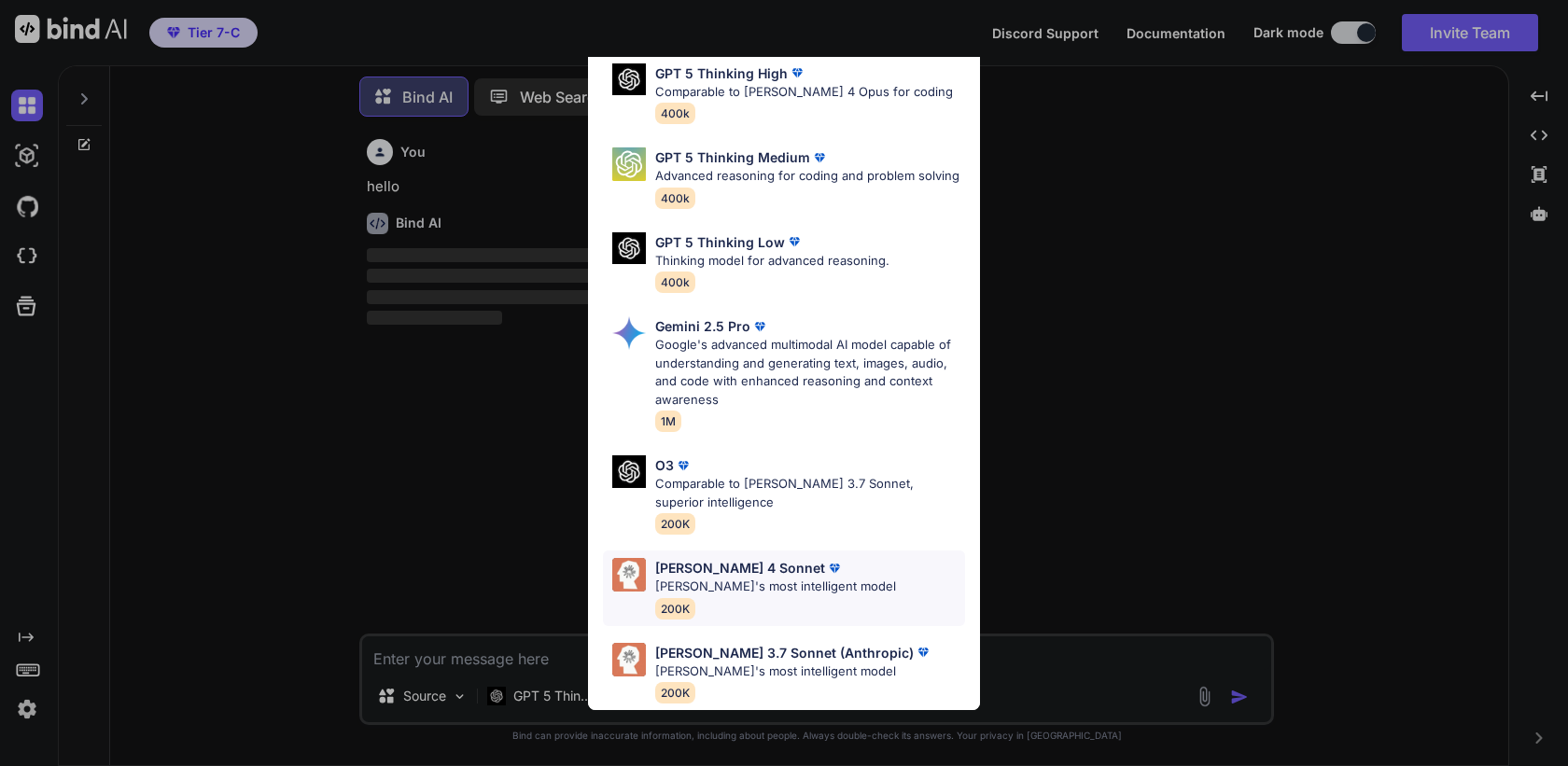
click at [737, 591] on p "[PERSON_NAME]'s most intelligent model" at bounding box center [775, 586] width 240 height 19
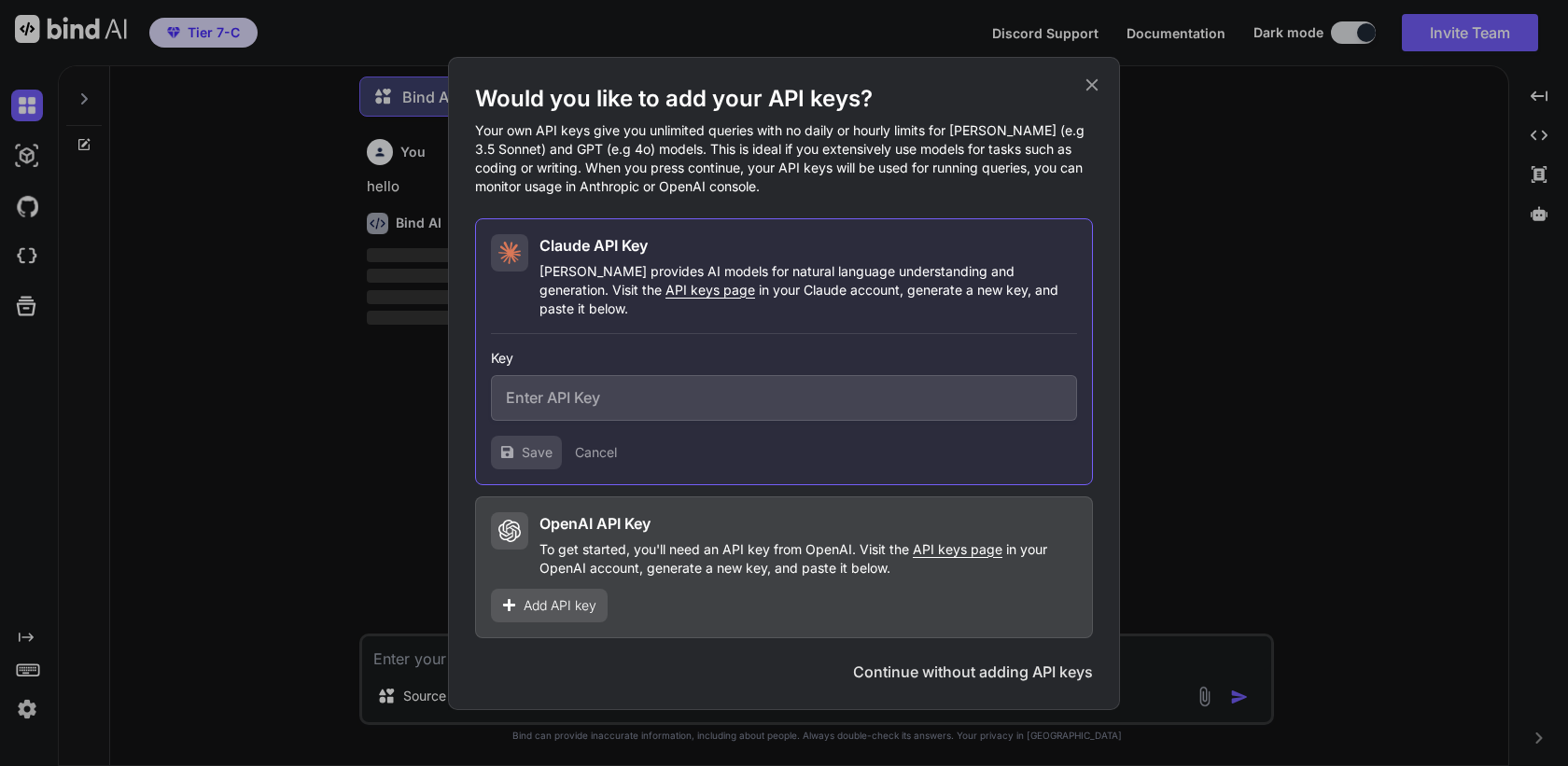
click at [1090, 90] on icon at bounding box center [1092, 84] width 12 height 12
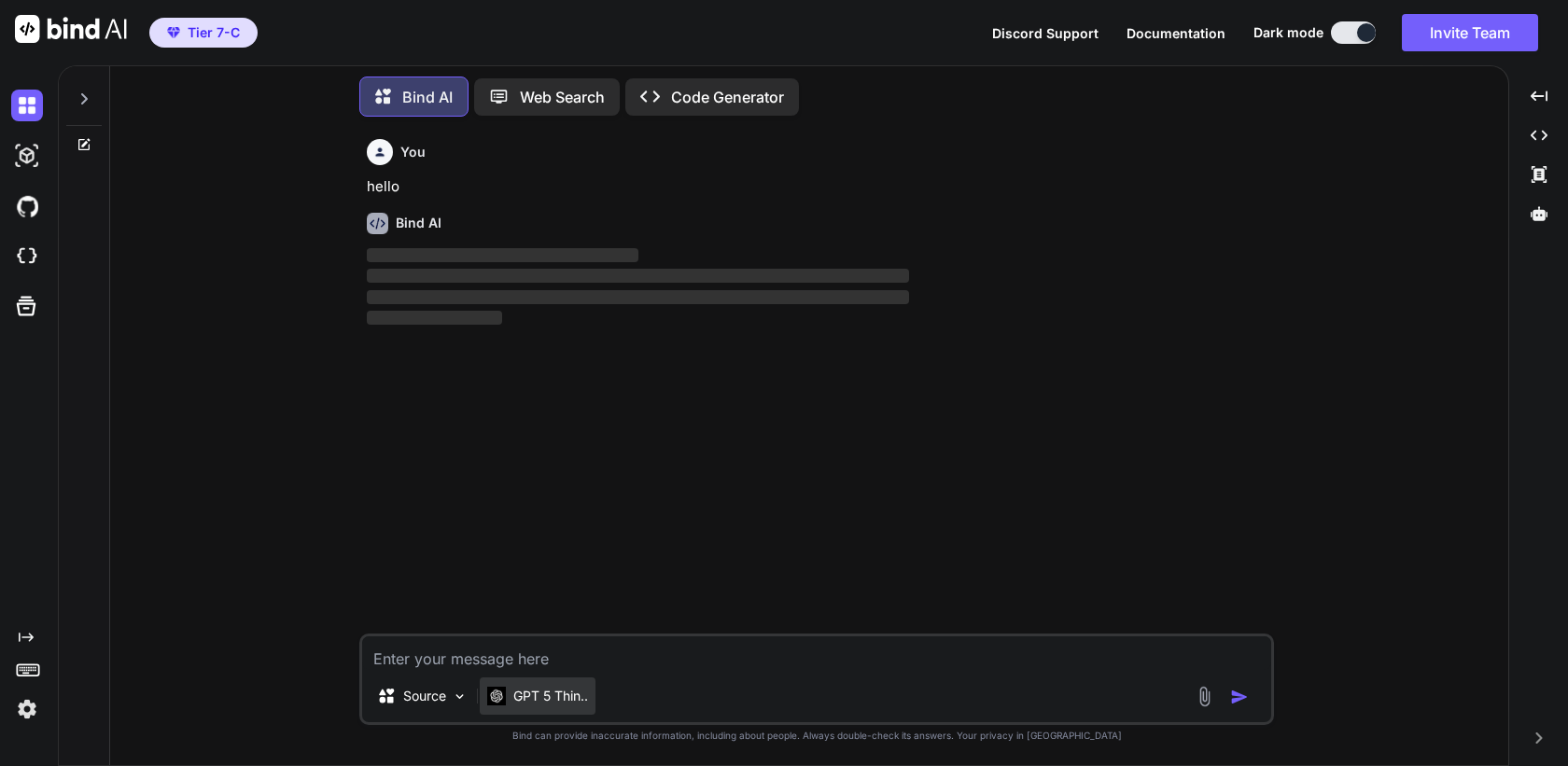
click at [560, 700] on p "GPT 5 Thin.." at bounding box center [550, 695] width 75 height 19
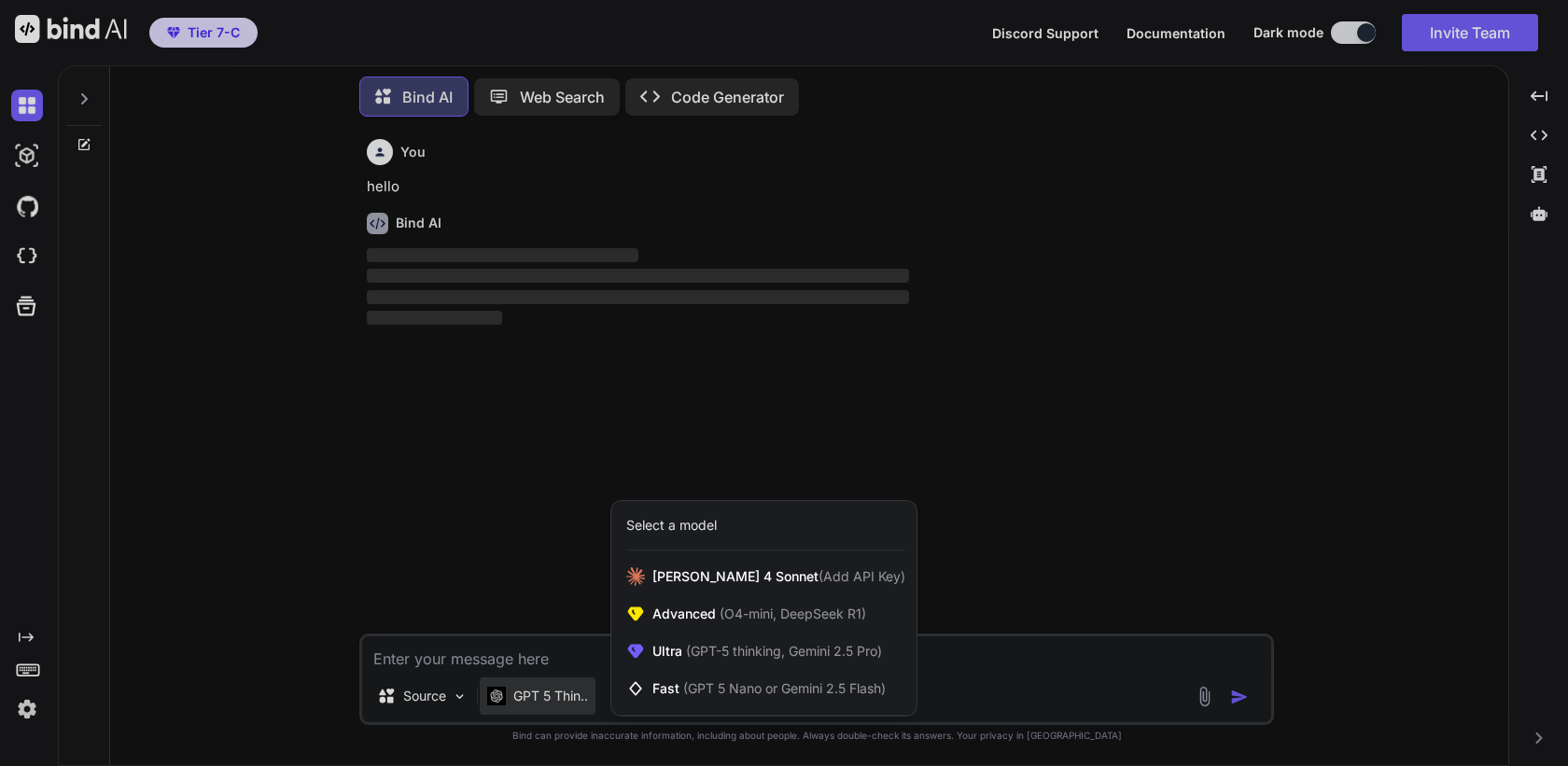
click at [228, 453] on div at bounding box center [784, 383] width 1568 height 766
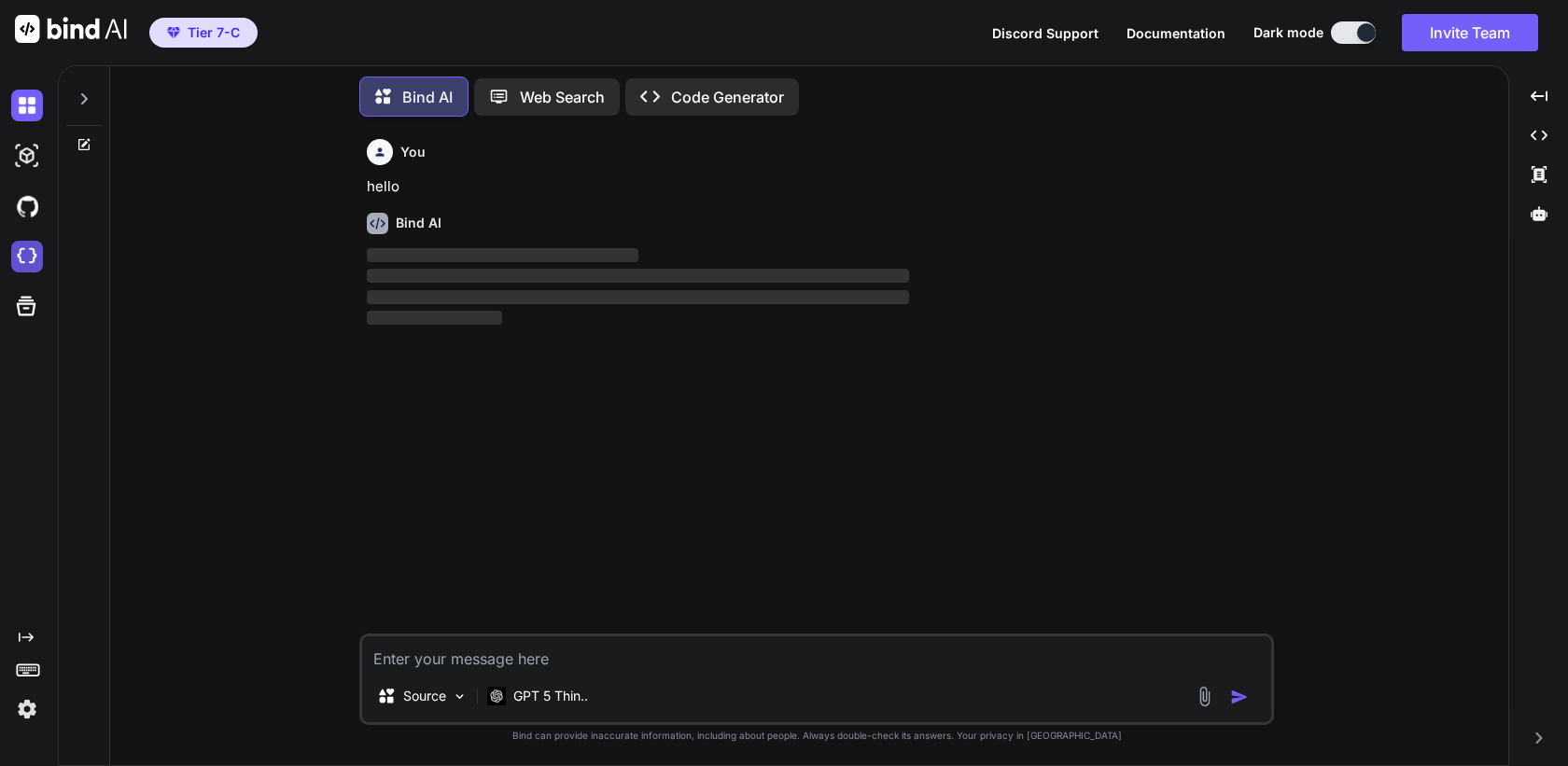
click at [24, 257] on img at bounding box center [27, 256] width 32 height 32
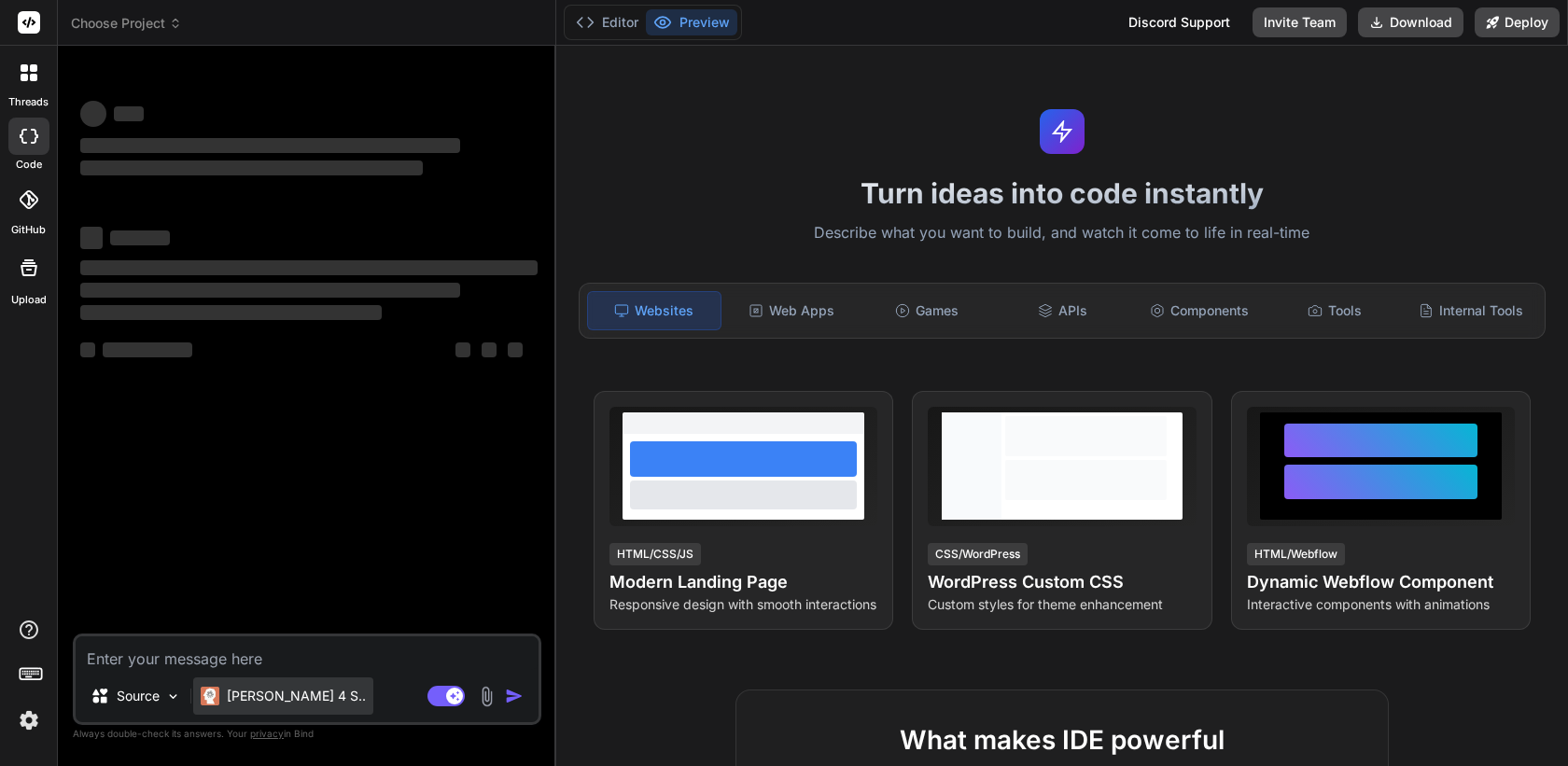
click at [248, 696] on p "[PERSON_NAME] 4 S.." at bounding box center [296, 695] width 139 height 19
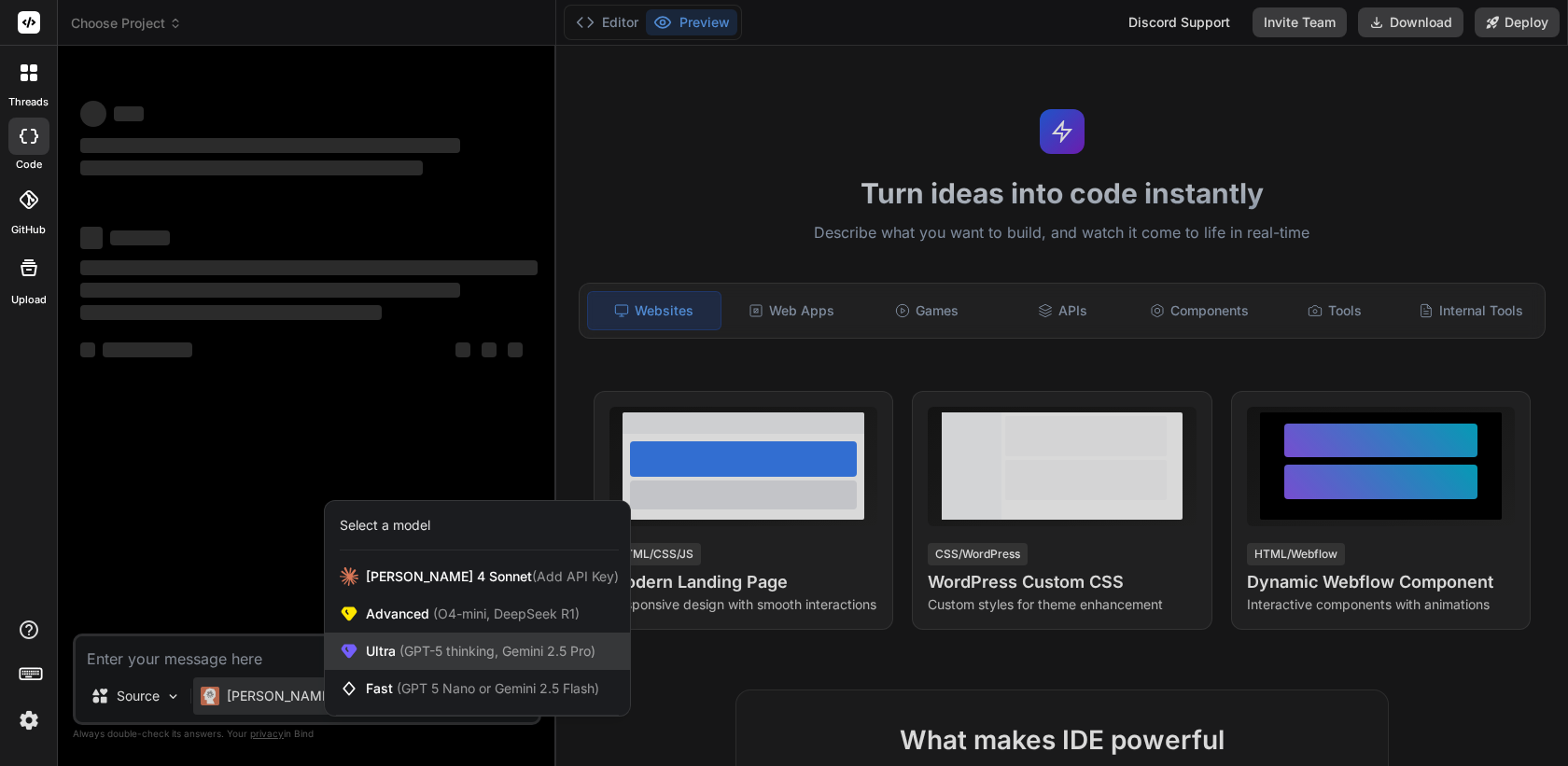
click at [489, 648] on span "(GPT-5 thinking, Gemini 2.5 Pro)" at bounding box center [495, 651] width 200 height 16
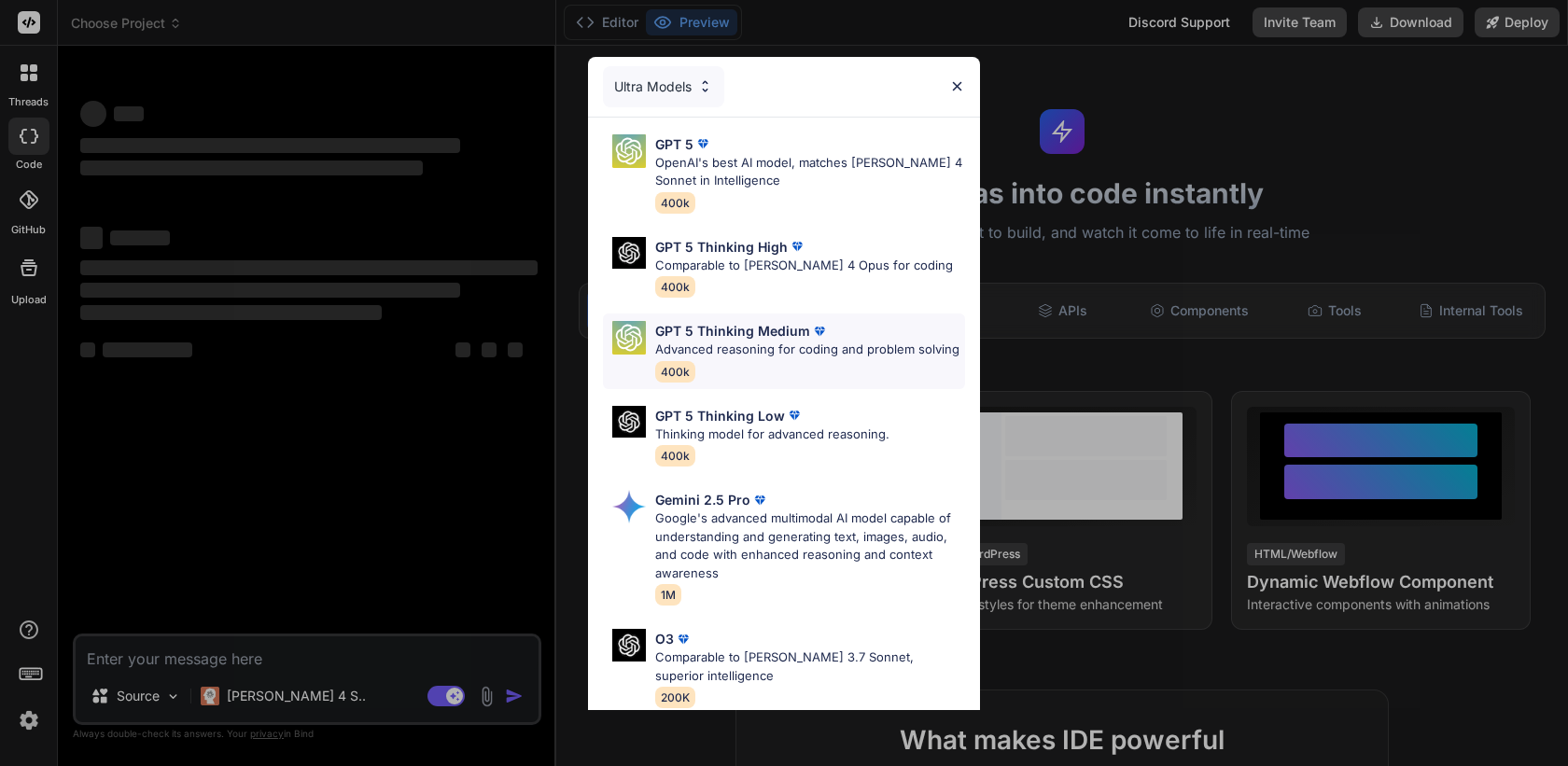
click at [740, 365] on div "GPT 5 Thinking Medium Advanced reasoning for coding and problem solving 400k" at bounding box center [807, 351] width 304 height 61
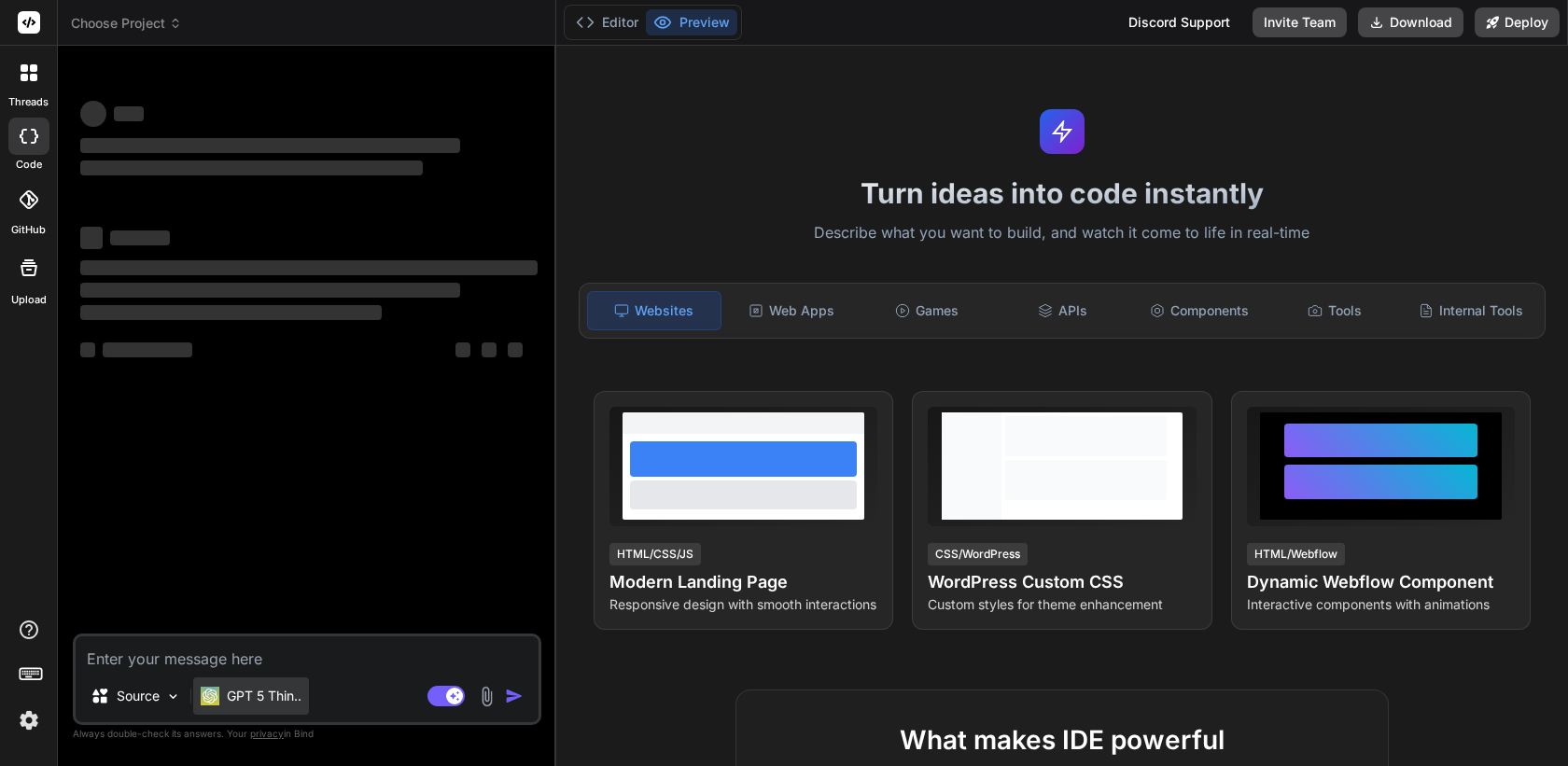
click at [266, 701] on p "GPT 5 Thin.." at bounding box center [263, 695] width 75 height 19
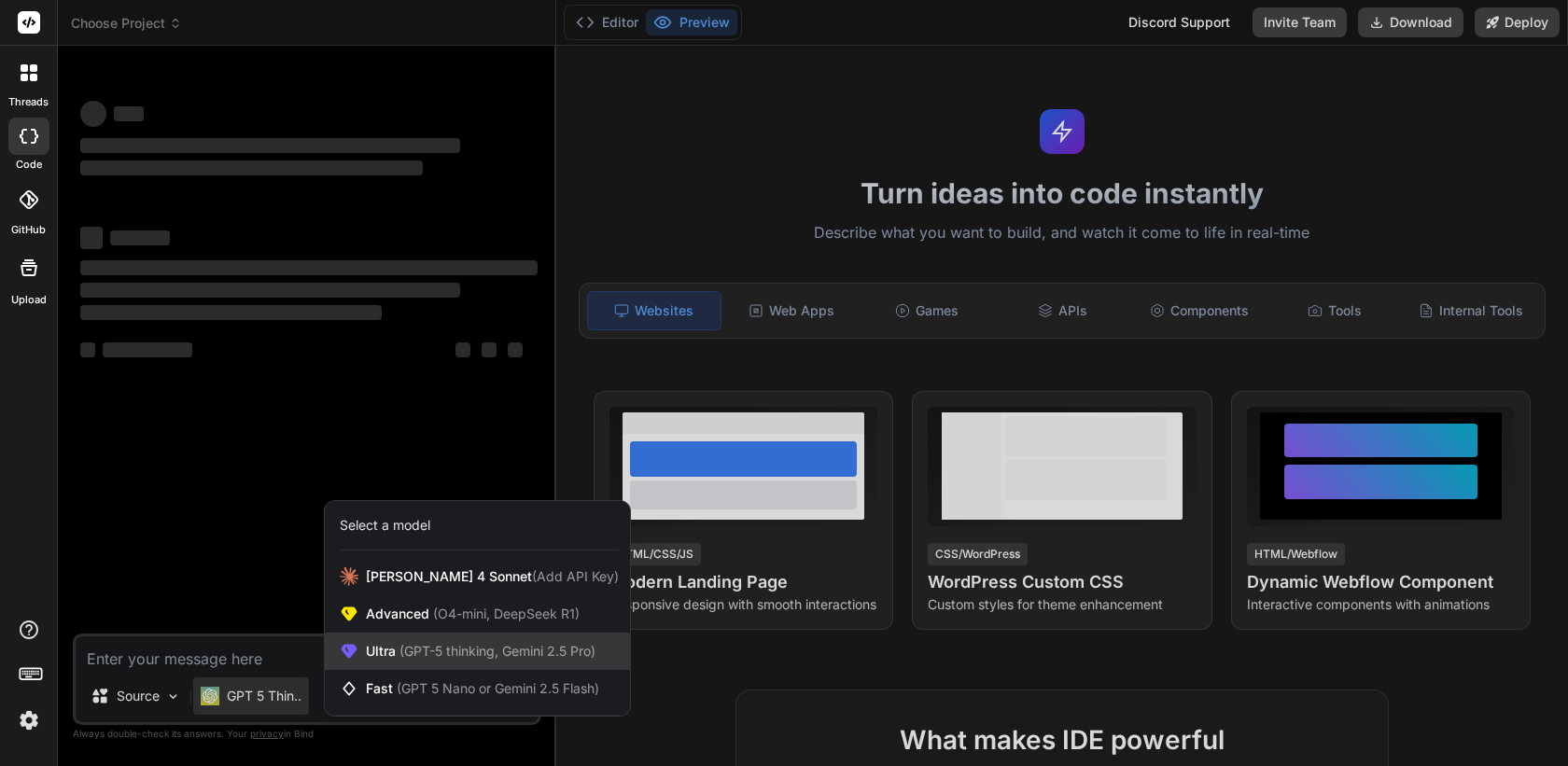
click at [447, 642] on span "Ultra (GPT-5 thinking, Gemini 2.5 Pro)" at bounding box center [480, 651] width 230 height 19
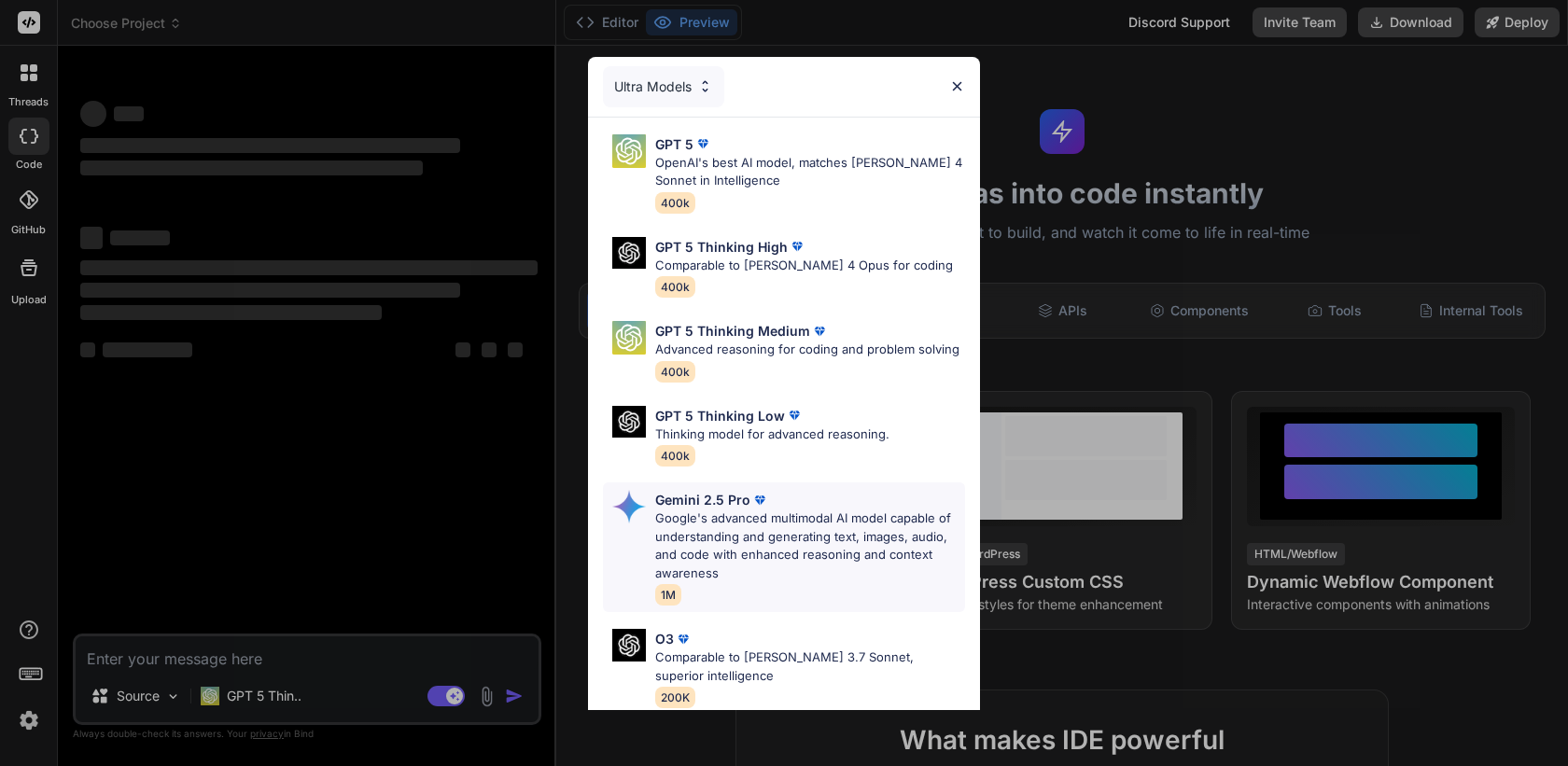
scroll to position [174, 0]
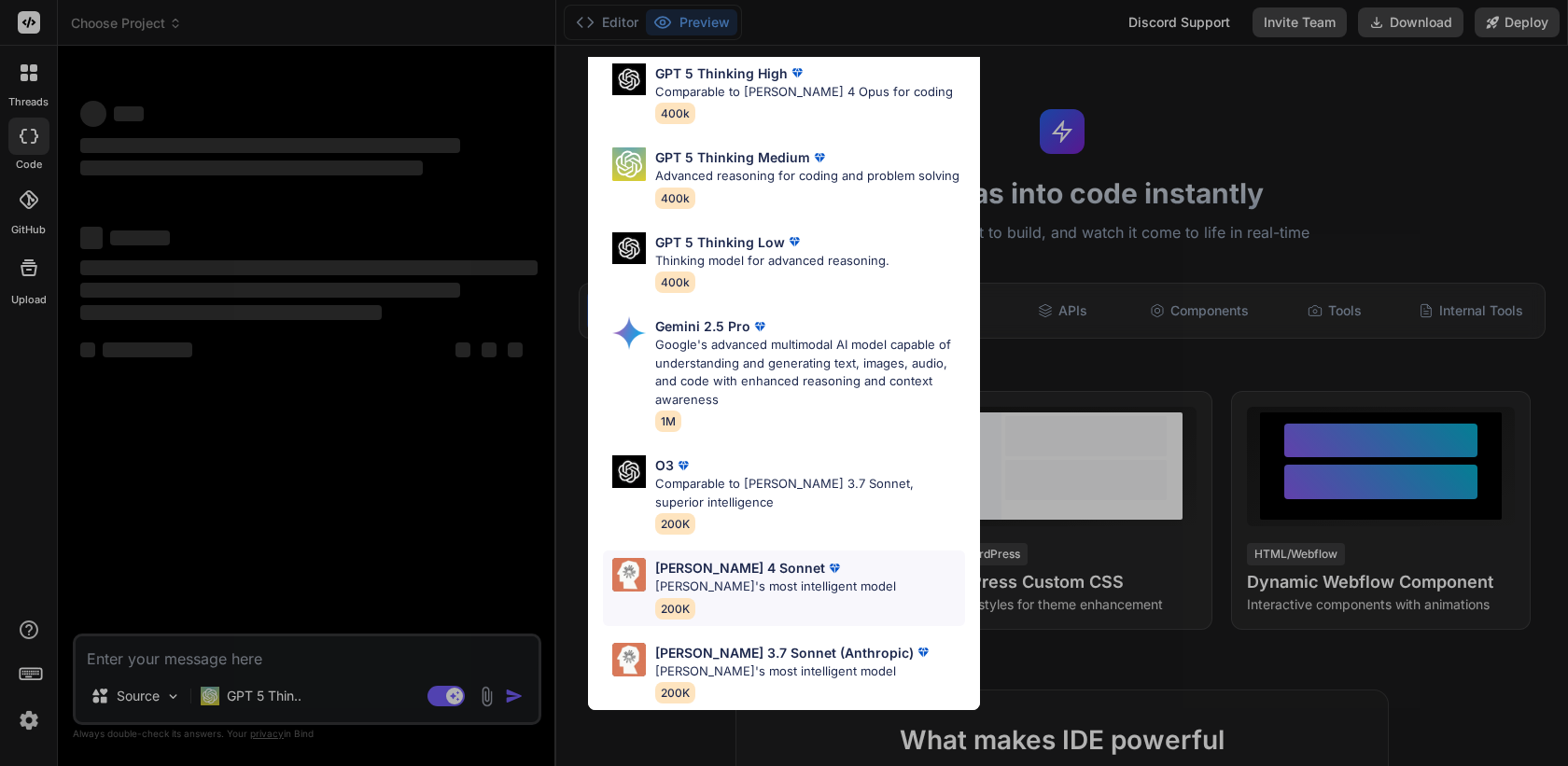
click at [769, 593] on p "[PERSON_NAME]'s most intelligent model" at bounding box center [775, 586] width 240 height 19
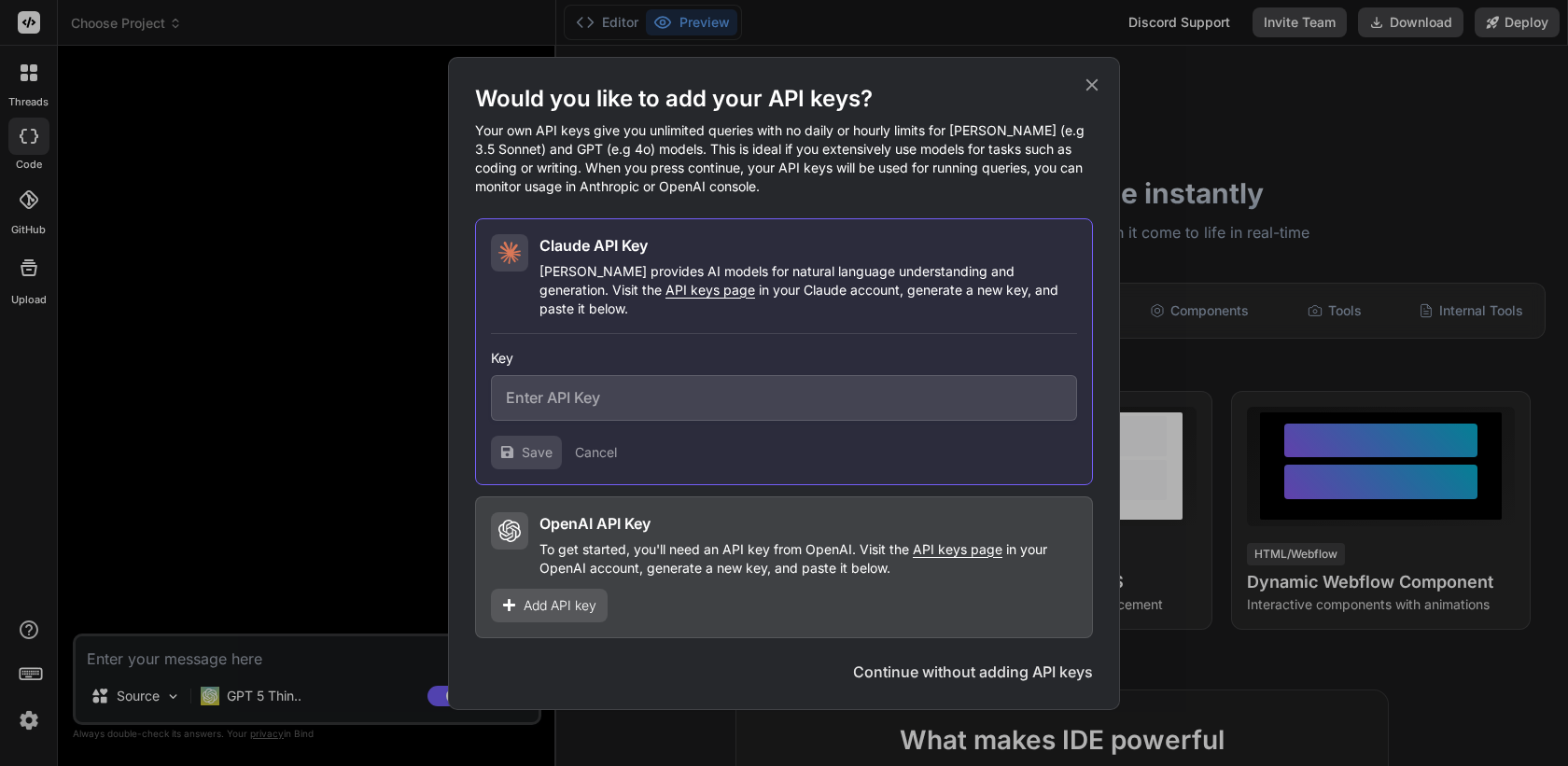
click at [1092, 90] on icon at bounding box center [1092, 84] width 12 height 12
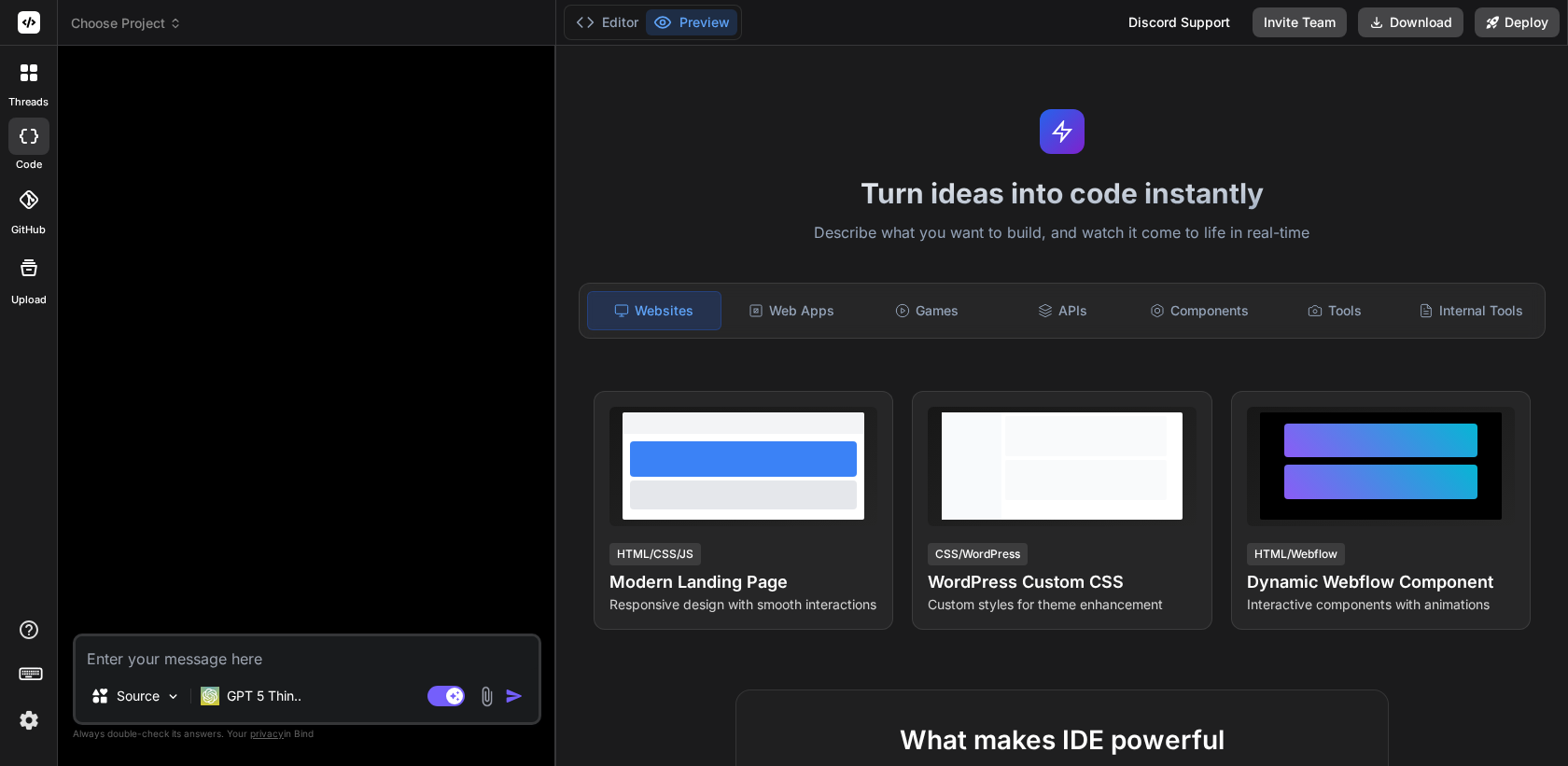
click at [327, 479] on div at bounding box center [309, 347] width 465 height 573
click at [836, 297] on div "Web Apps" at bounding box center [791, 310] width 132 height 39
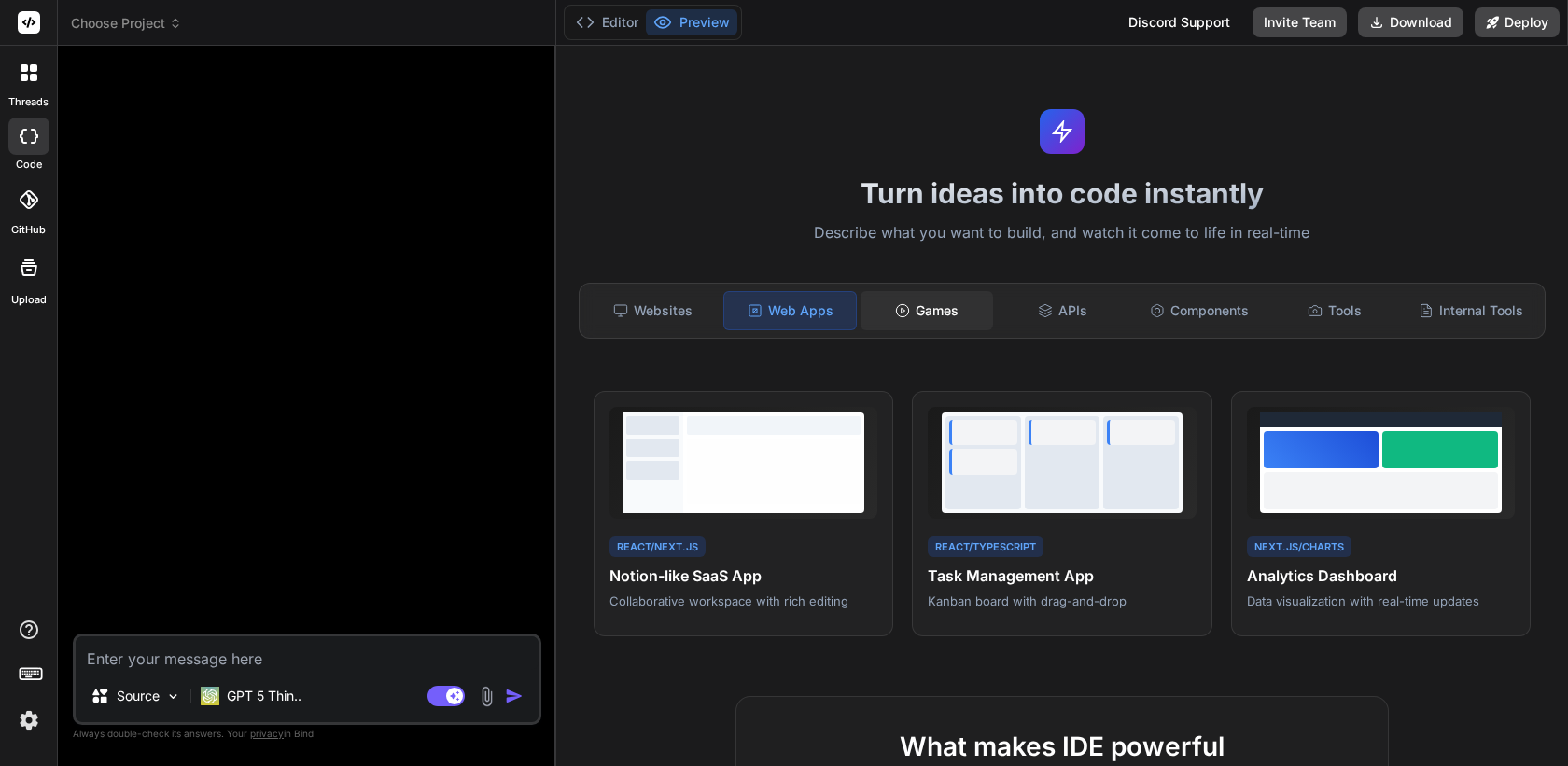
click at [959, 302] on div "Games" at bounding box center [926, 310] width 132 height 39
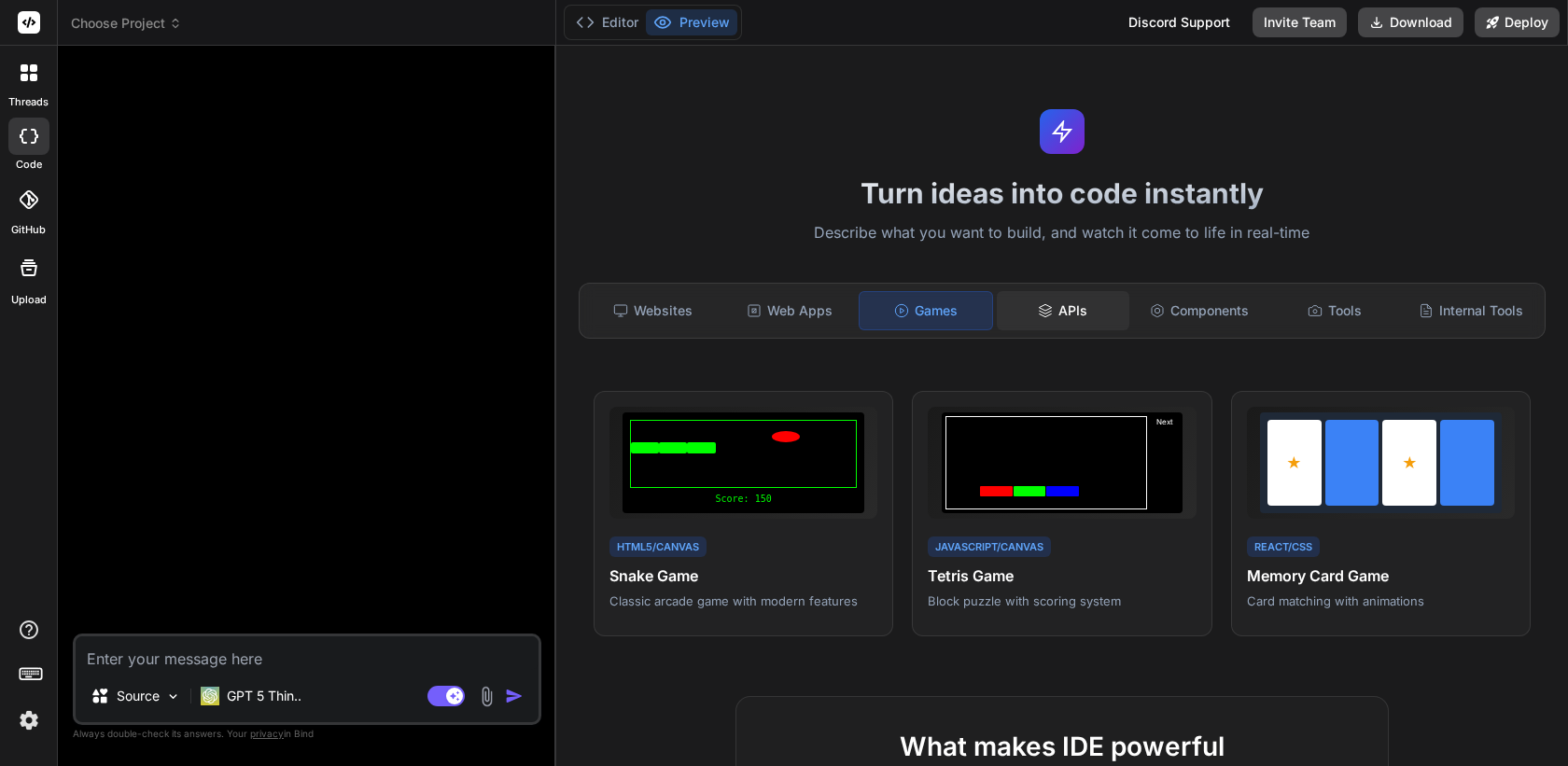
click at [1060, 308] on div "APIs" at bounding box center [1062, 310] width 132 height 39
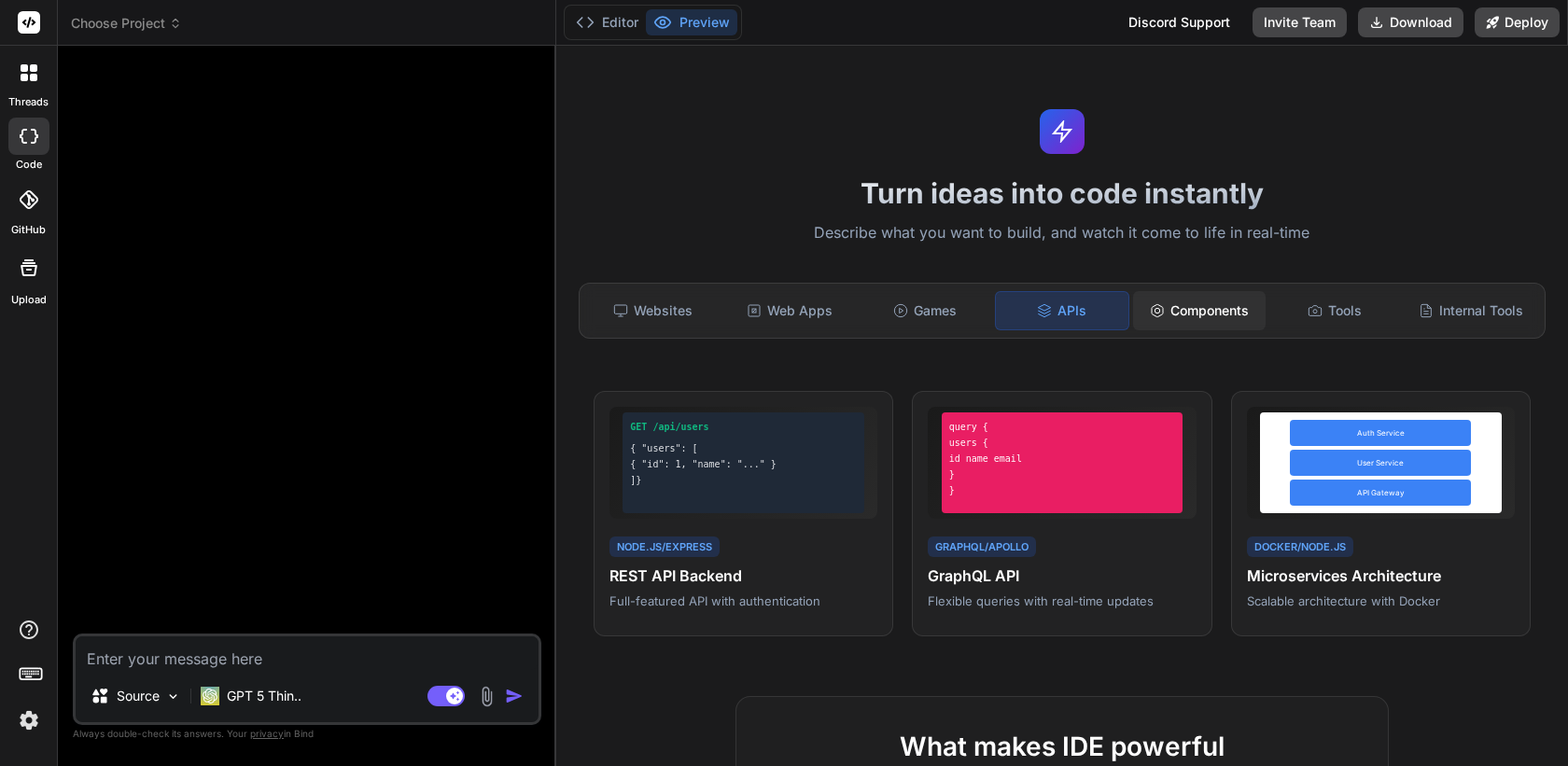
click at [1200, 312] on div "Components" at bounding box center [1198, 310] width 132 height 39
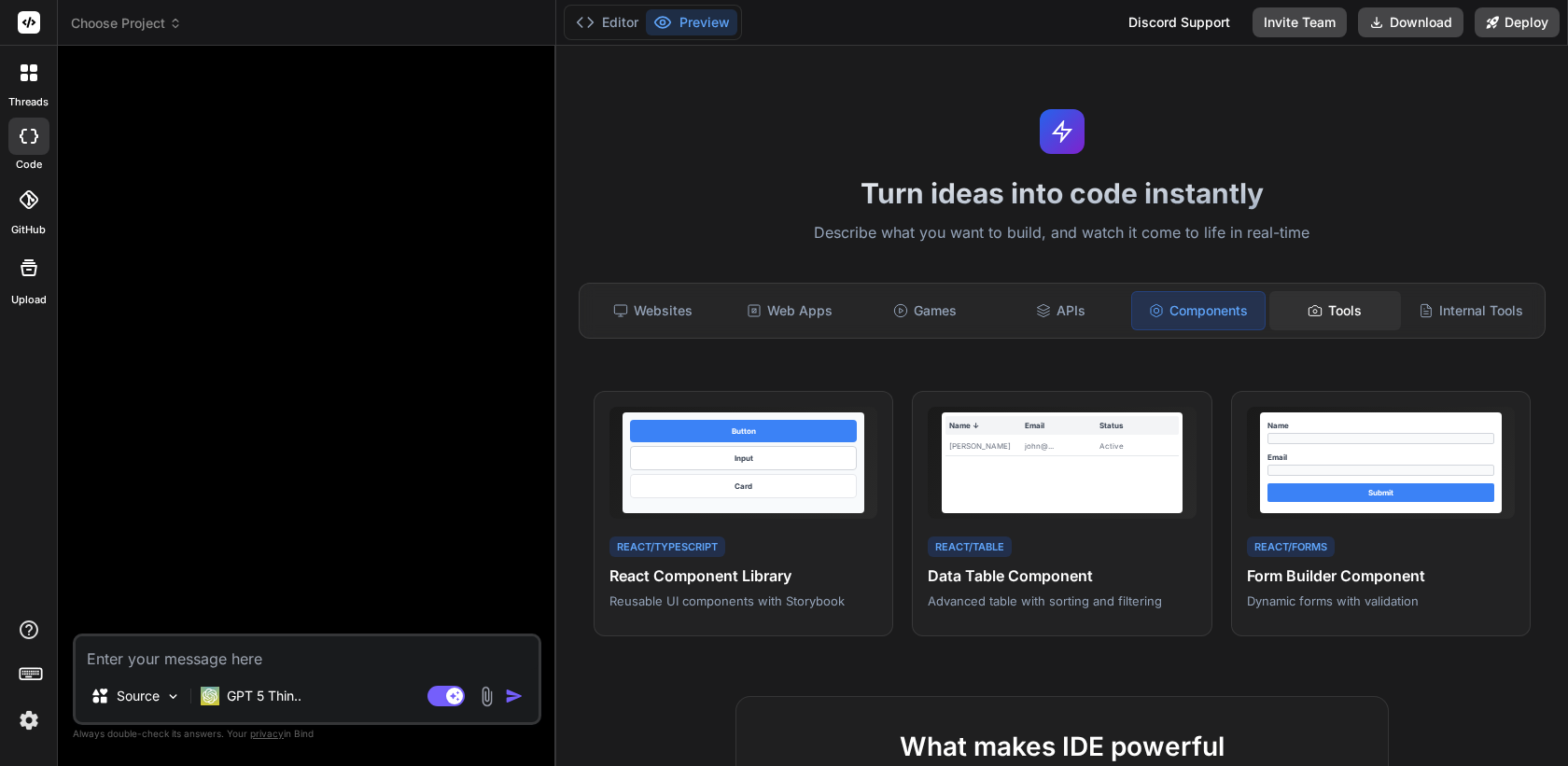
click at [1336, 310] on div "Tools" at bounding box center [1334, 310] width 132 height 39
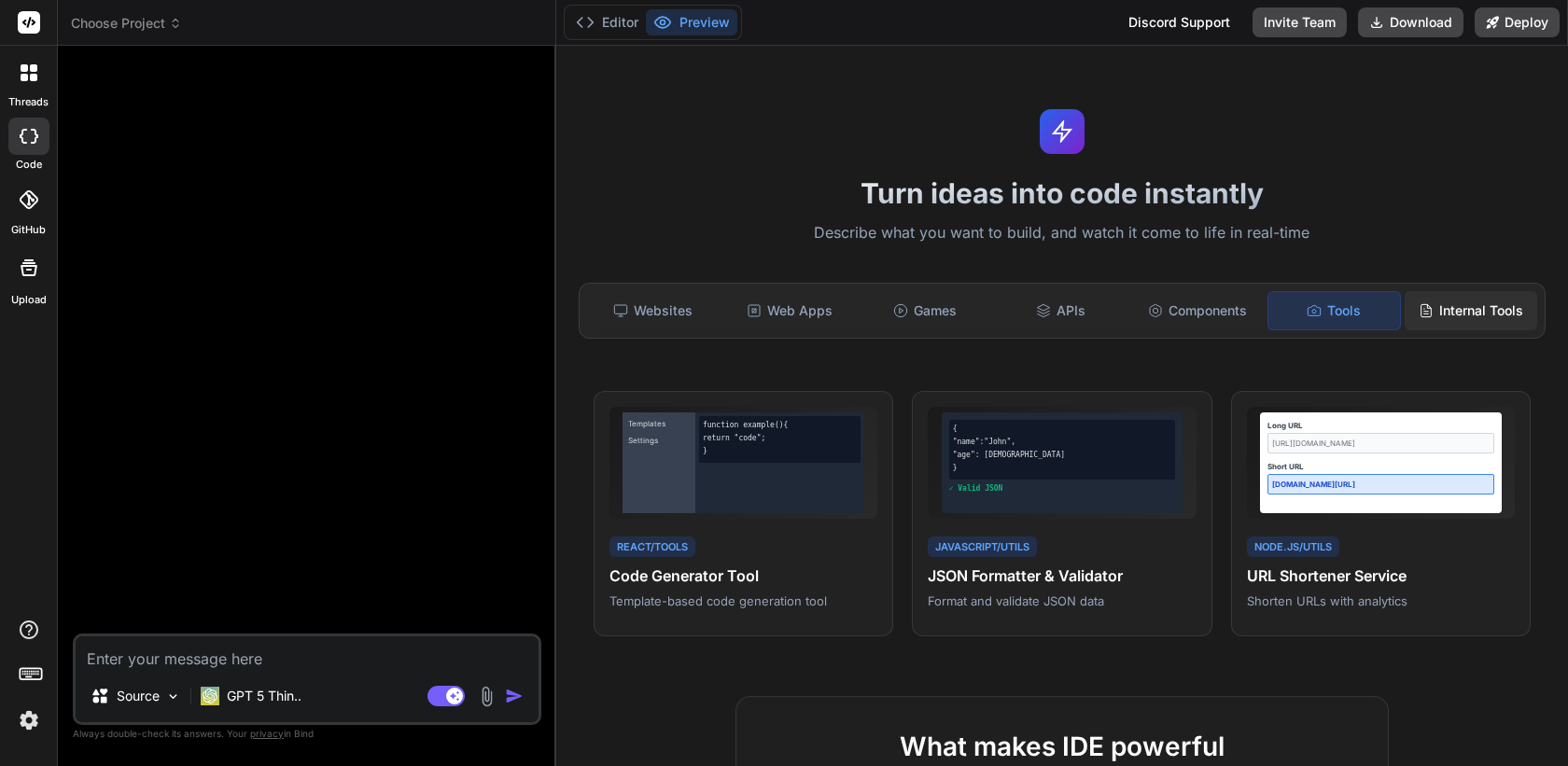
click at [1446, 305] on div "Internal Tools" at bounding box center [1470, 310] width 132 height 39
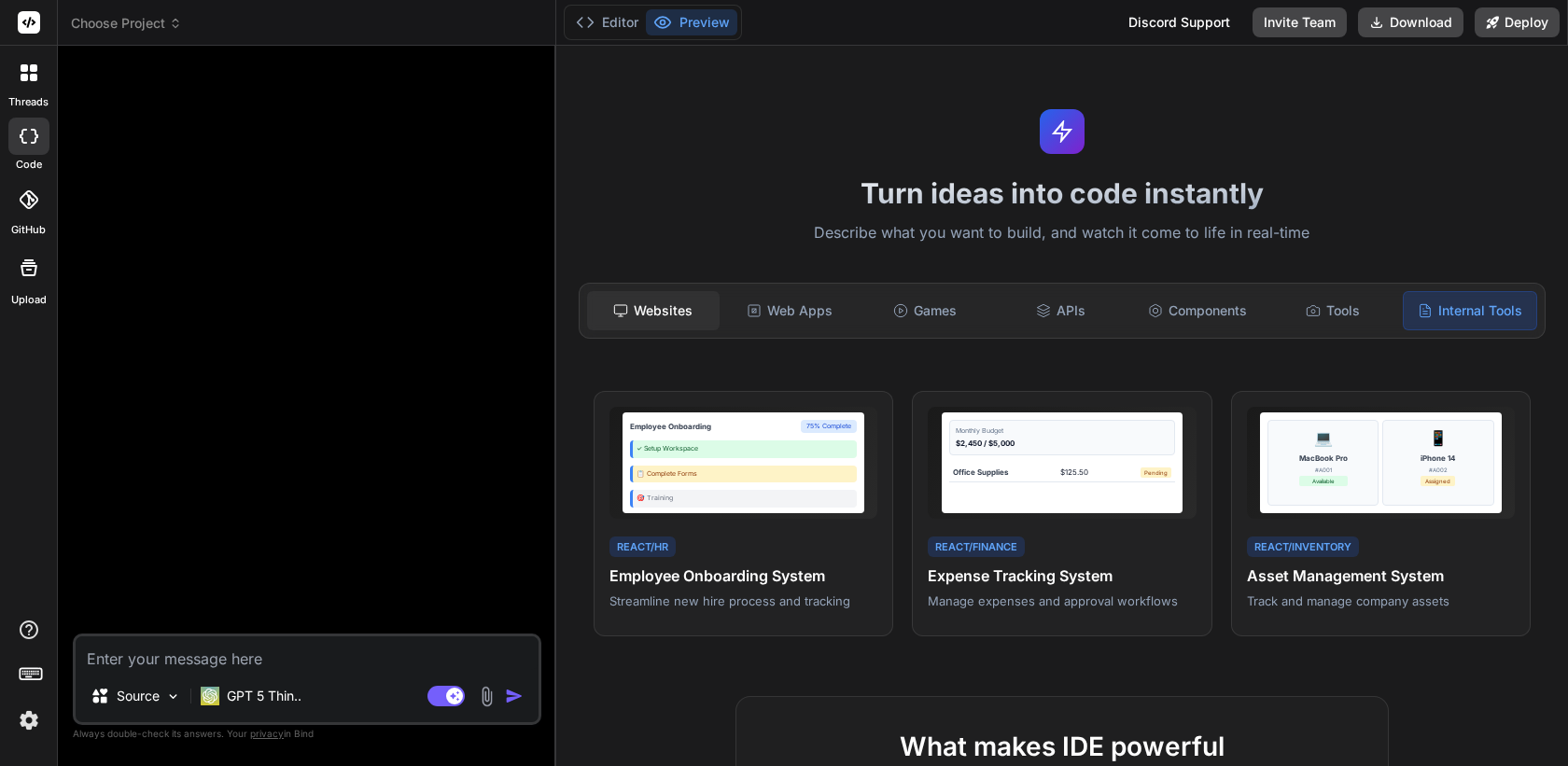
click at [652, 307] on div "Websites" at bounding box center [653, 310] width 132 height 39
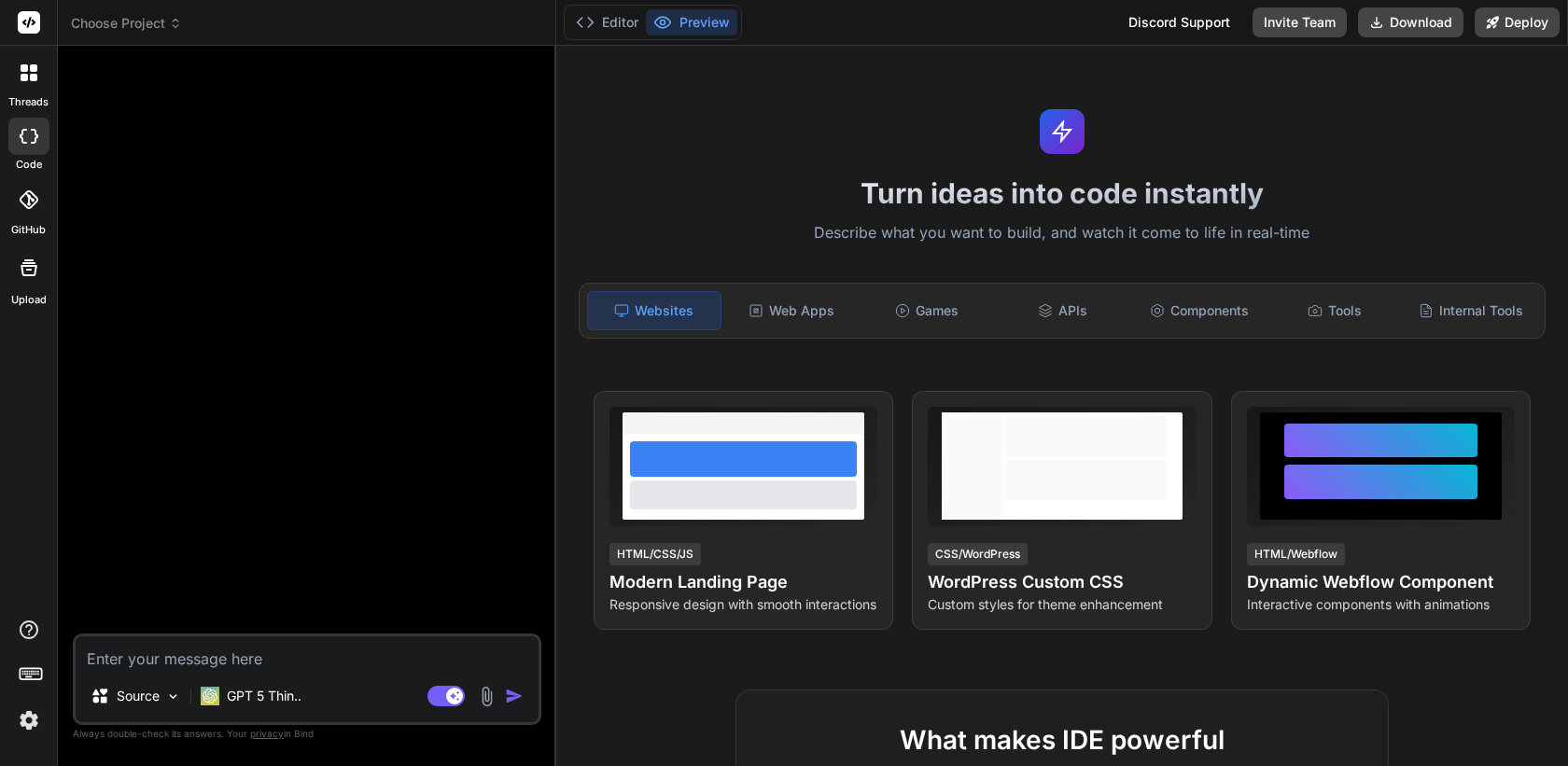
type textarea "x"
click at [1144, 19] on div "Discord Support" at bounding box center [1178, 23] width 124 height 30
